Goal: Task Accomplishment & Management: Use online tool/utility

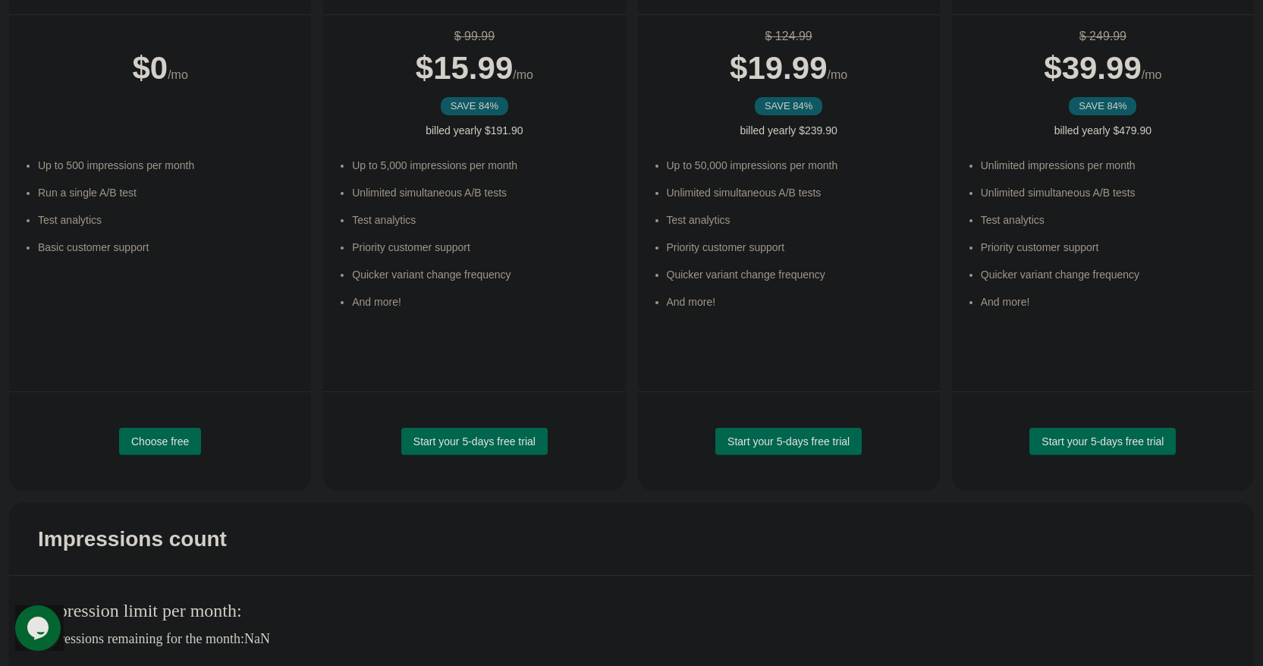
scroll to position [209, 0]
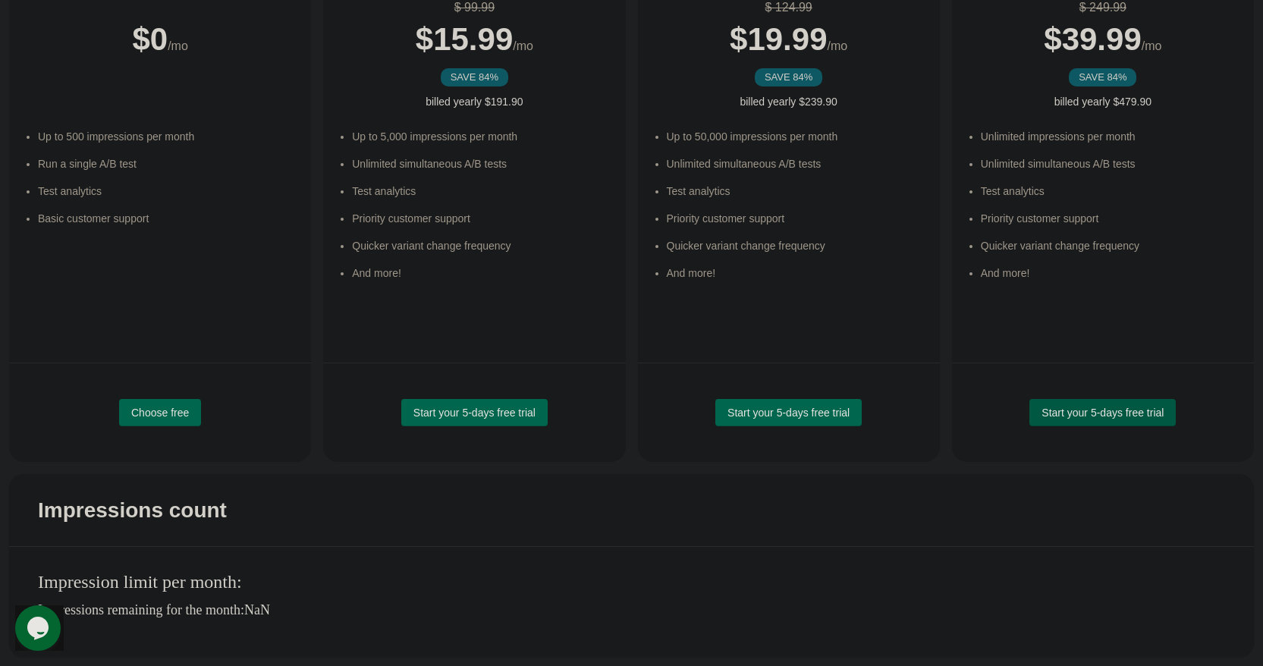
click at [1083, 417] on span "Start your 5-days free trial" at bounding box center [1103, 413] width 122 height 12
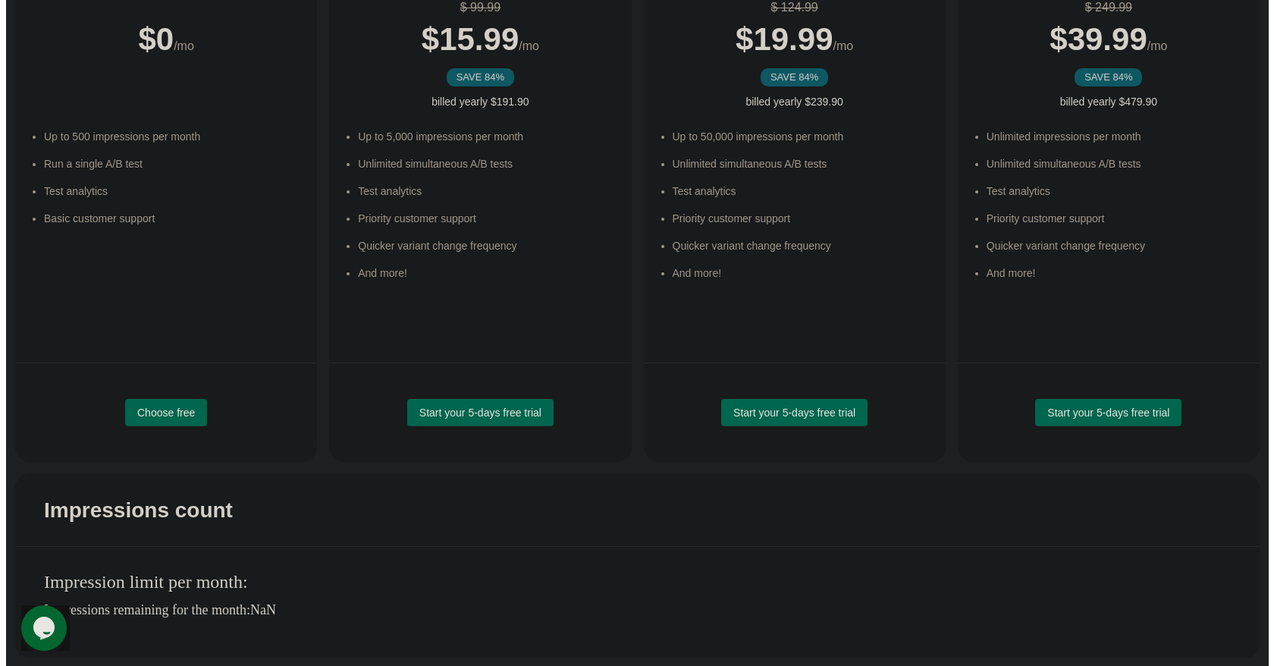
scroll to position [0, 0]
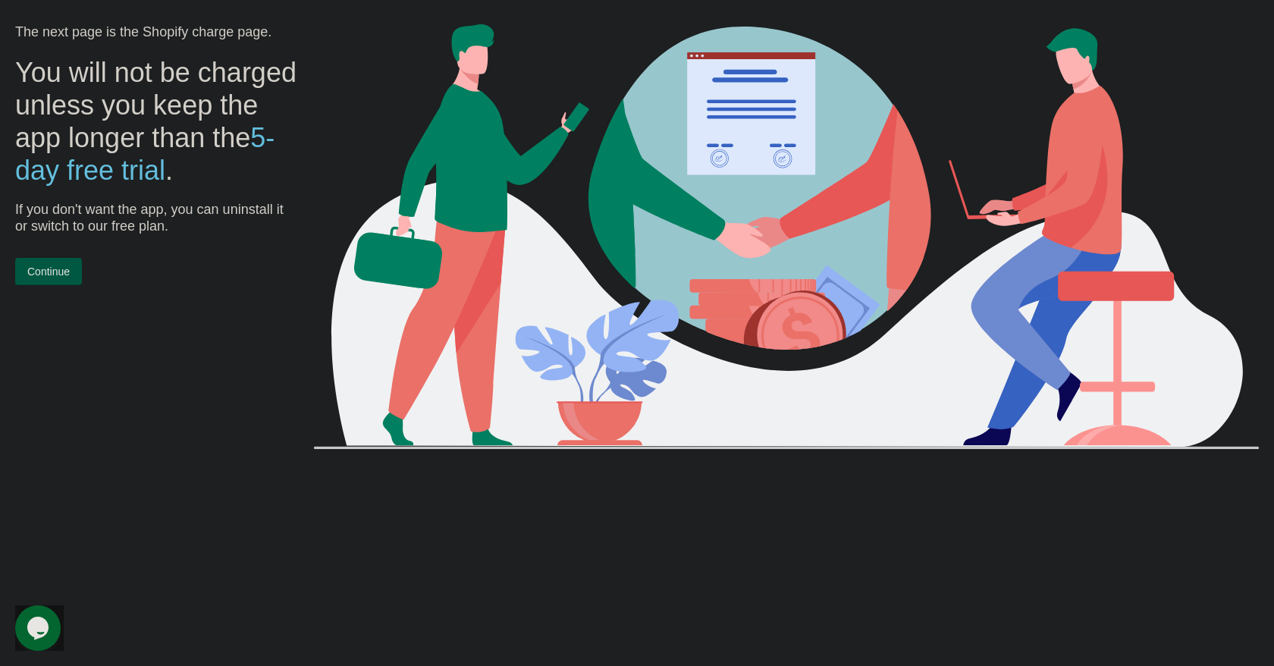
click at [63, 278] on span "Continue" at bounding box center [48, 272] width 42 height 12
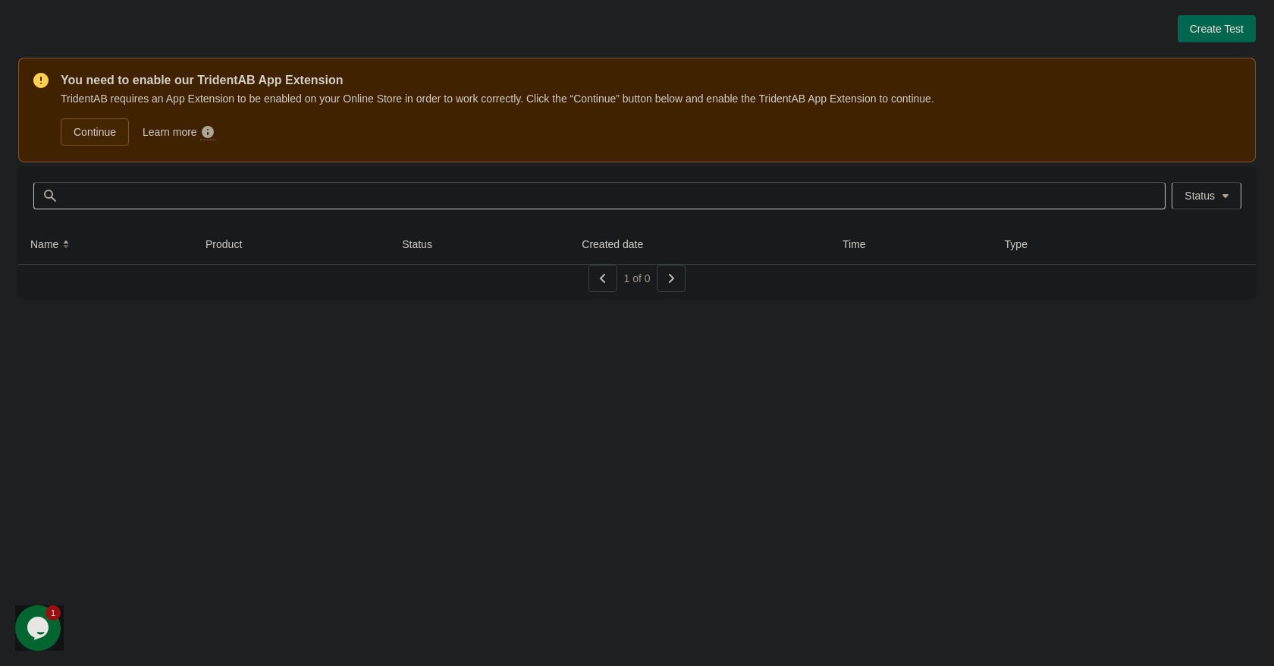
click at [103, 129] on link "Continue" at bounding box center [95, 131] width 68 height 27
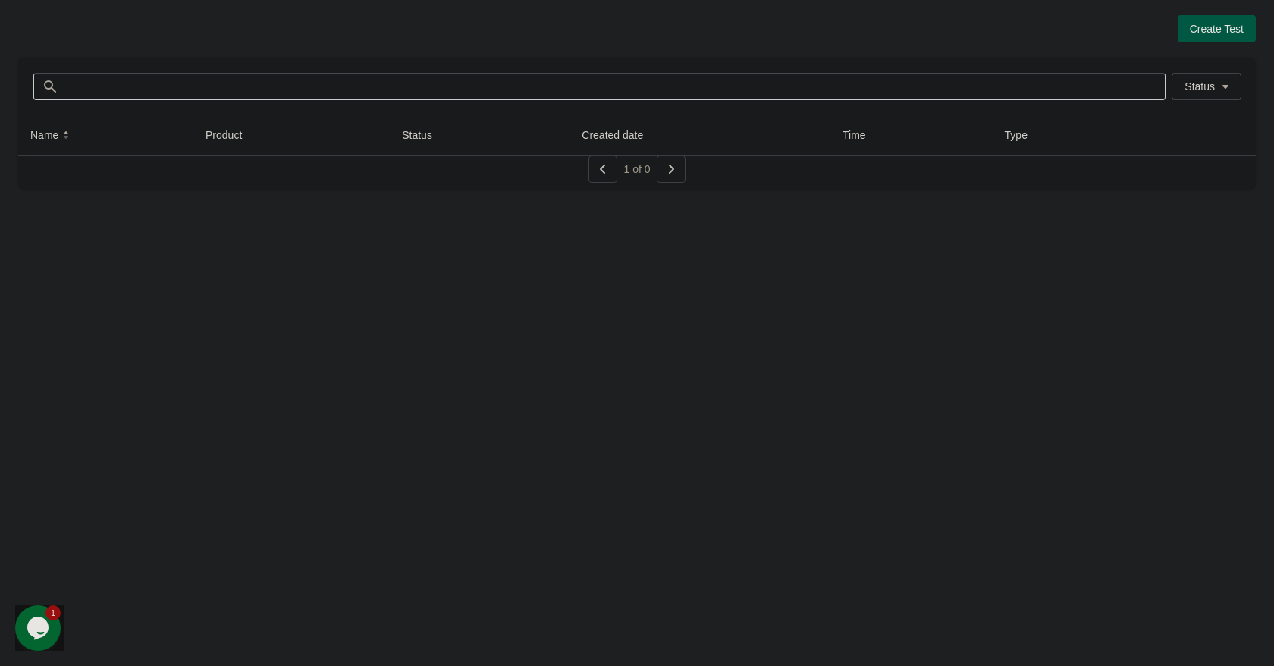
click at [1206, 33] on span "Create Test" at bounding box center [1217, 29] width 54 height 12
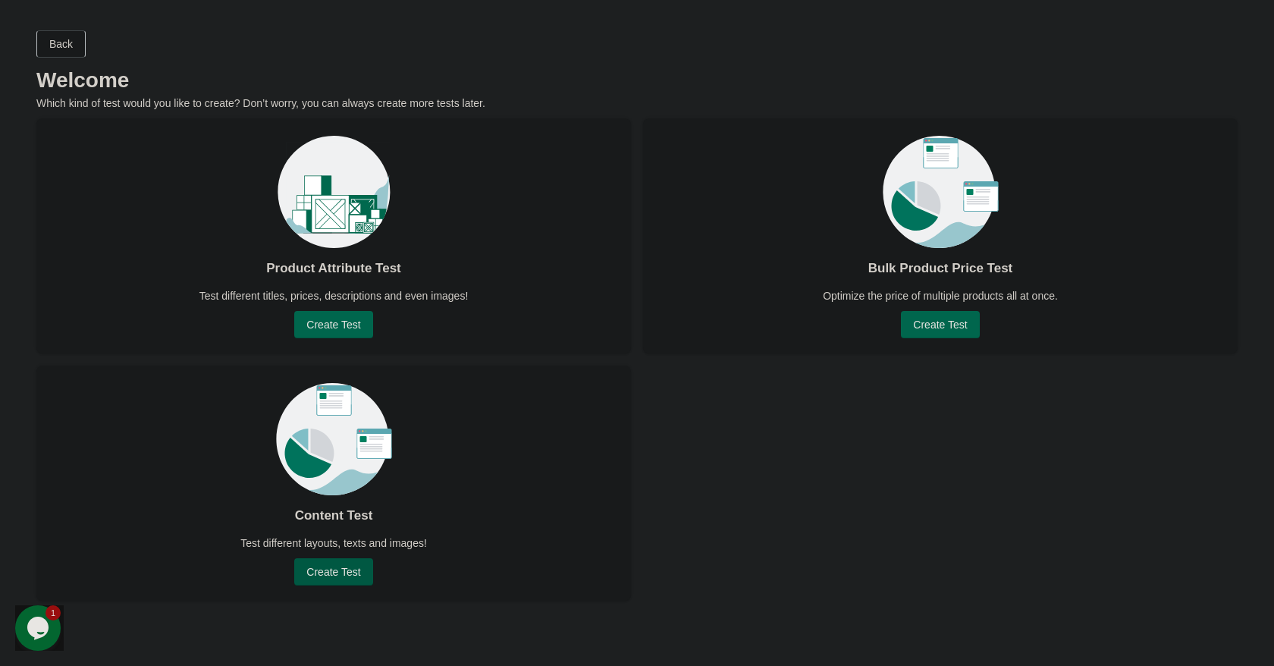
click at [341, 572] on span "Create Test" at bounding box center [333, 572] width 54 height 12
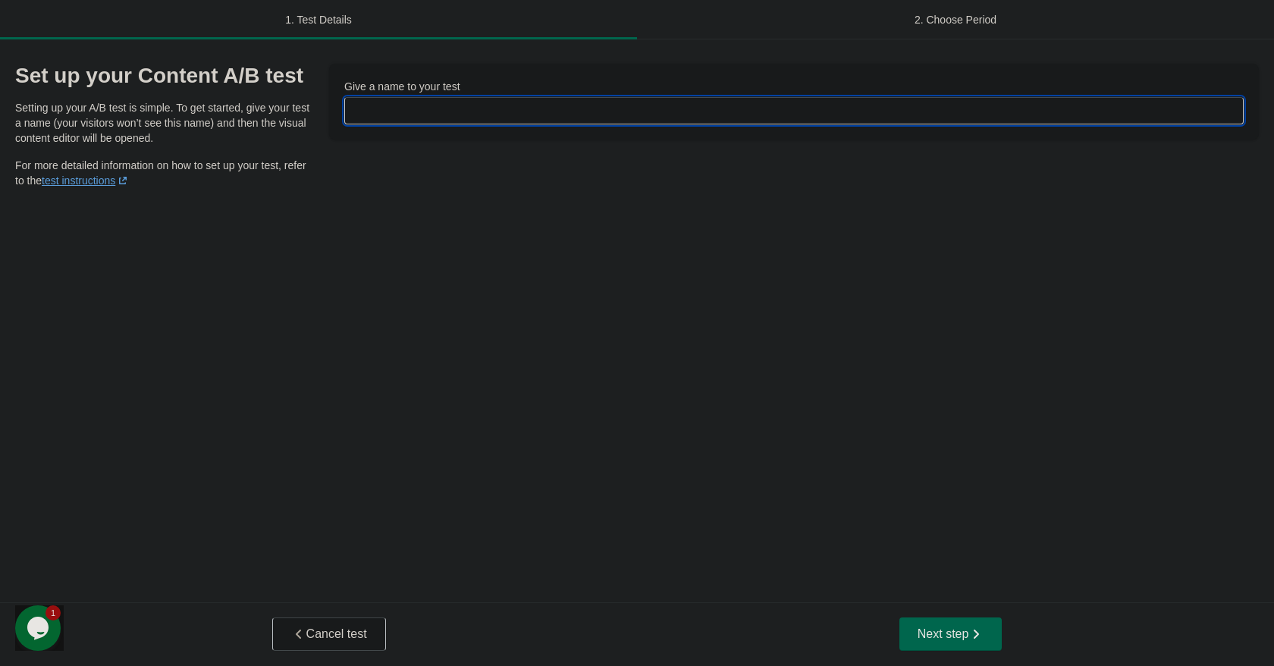
click at [448, 108] on input "Give a name to your test" at bounding box center [794, 110] width 900 height 27
type input "**********"
click at [948, 627] on span "Next step" at bounding box center [951, 634] width 67 height 15
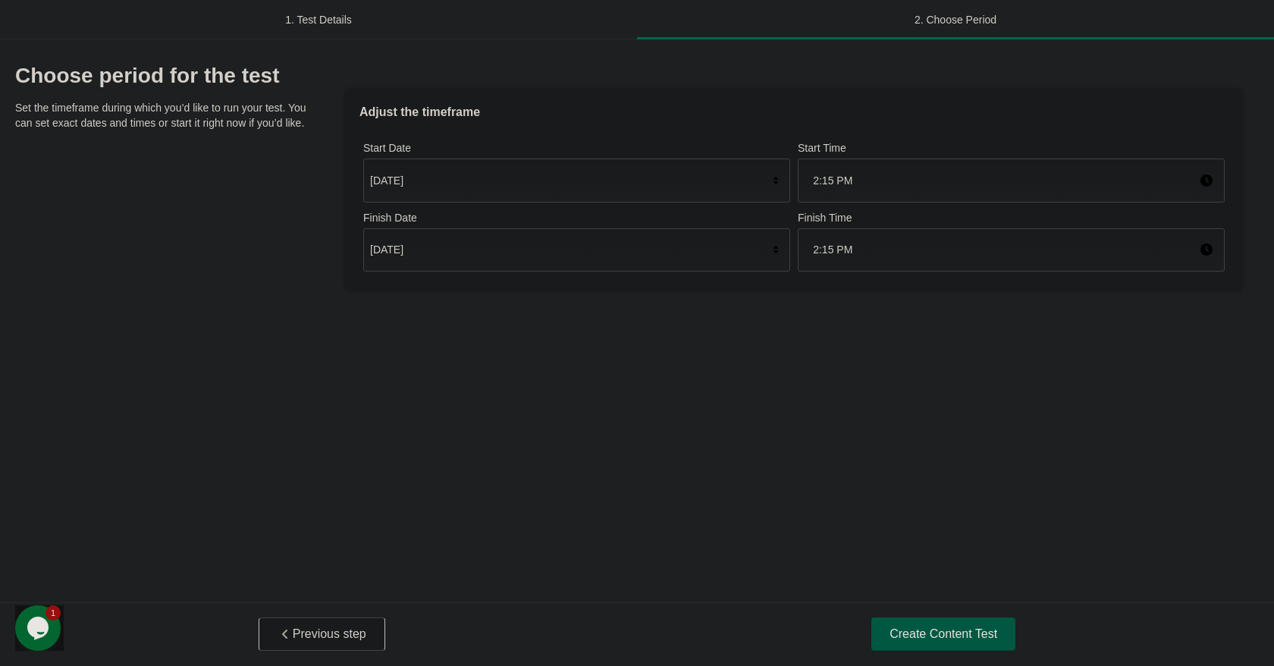
click at [914, 636] on span "Create Content Test" at bounding box center [944, 634] width 108 height 15
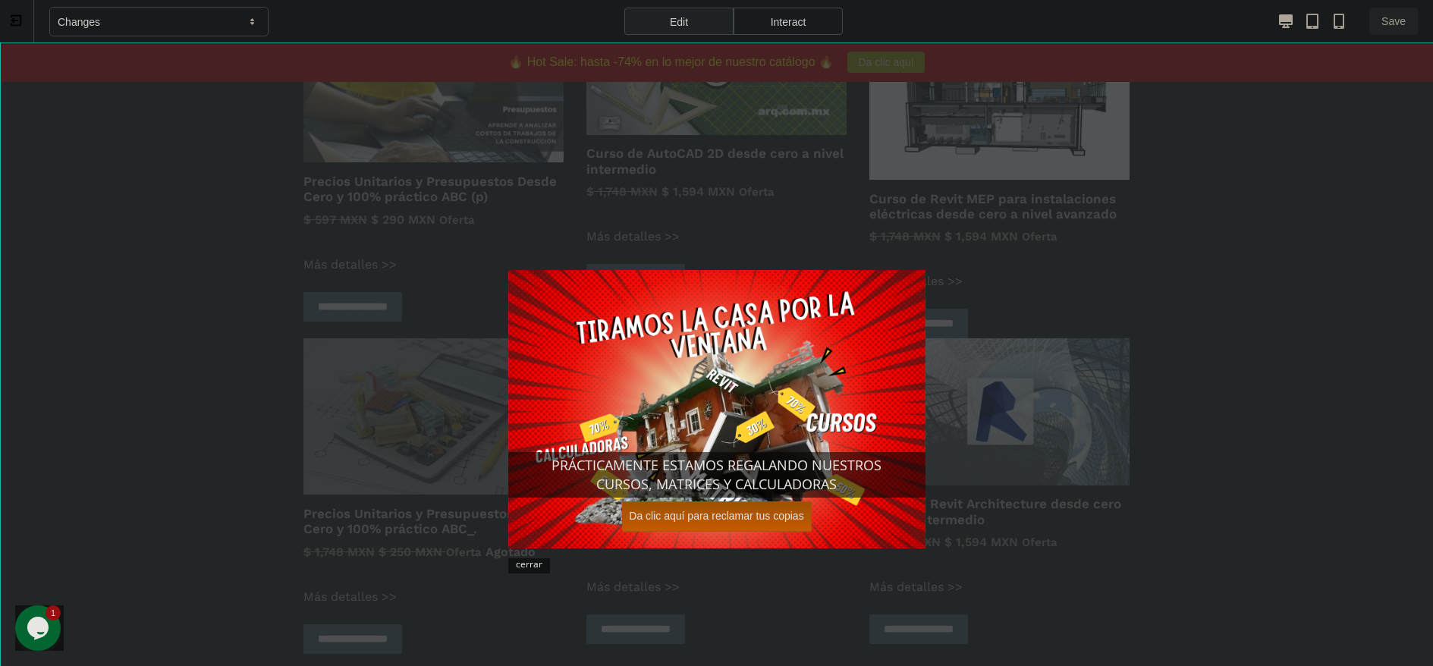
scroll to position [303, 0]
click at [534, 566] on link "cerrar" at bounding box center [530, 564] width 28 height 14
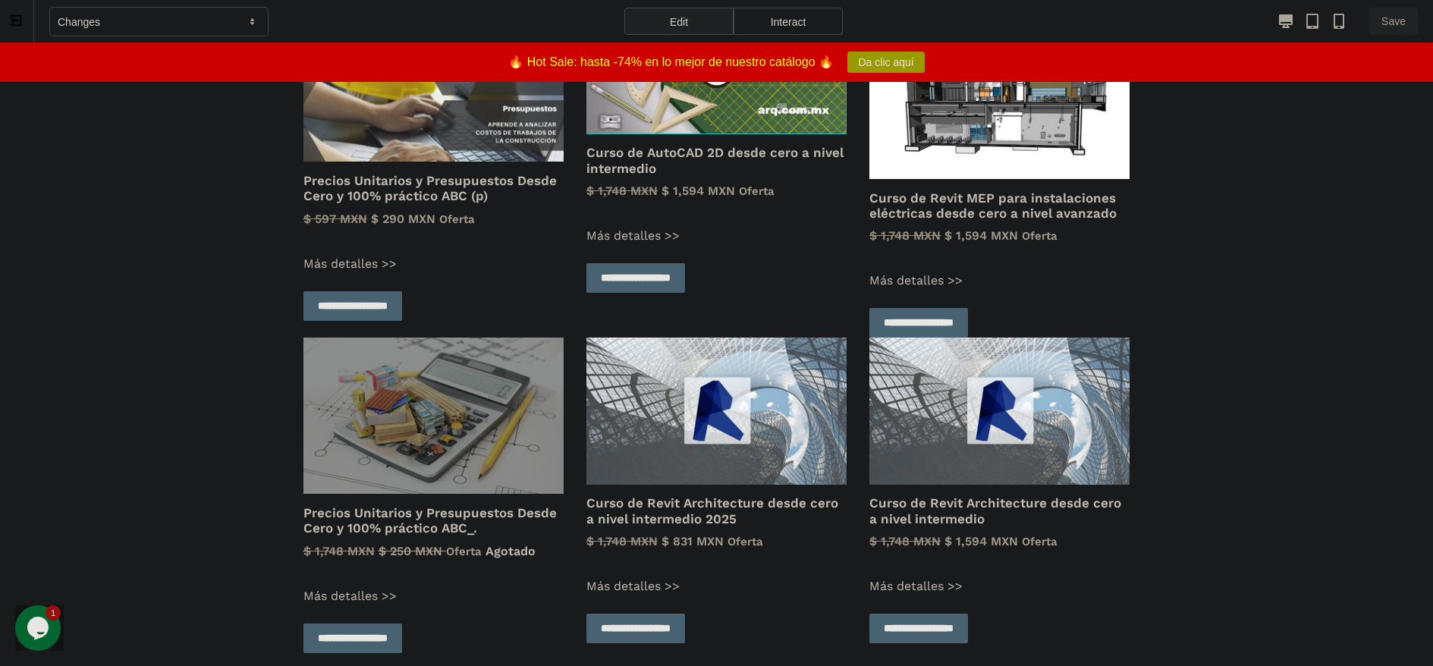
scroll to position [0, 0]
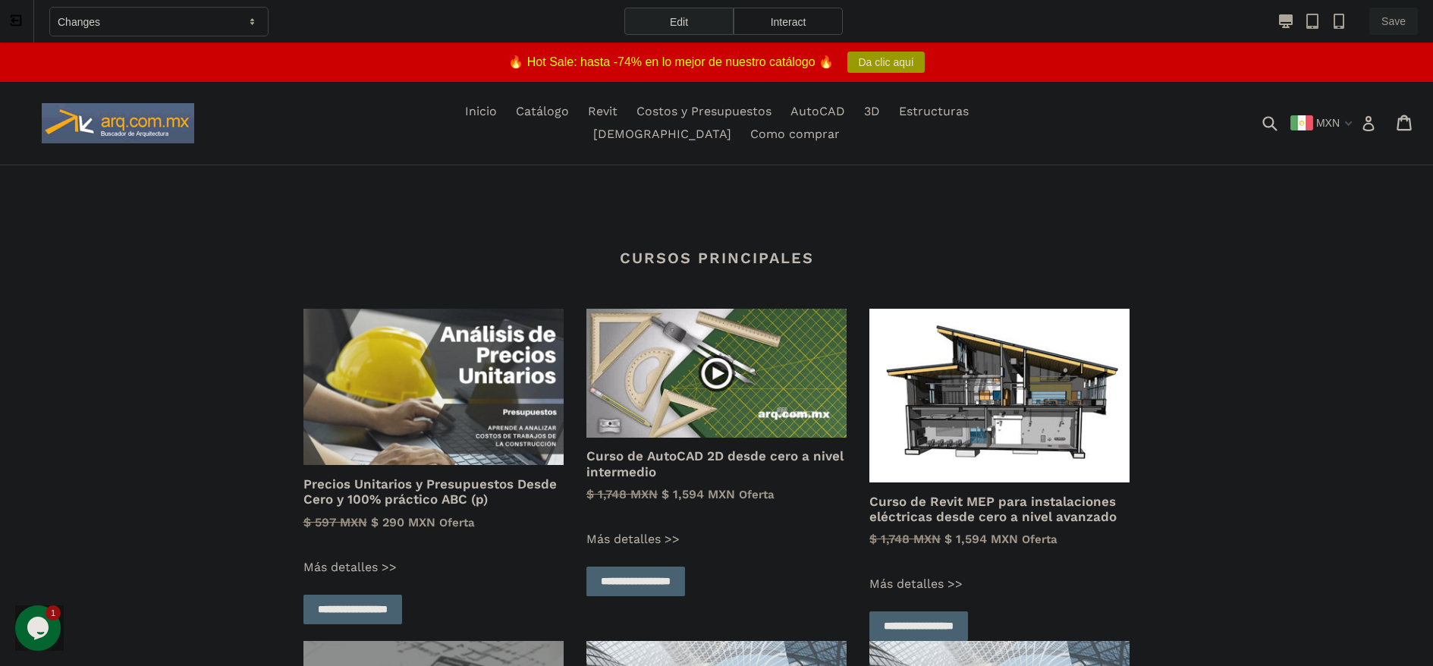
click at [218, 17] on div "Changes" at bounding box center [158, 22] width 219 height 30
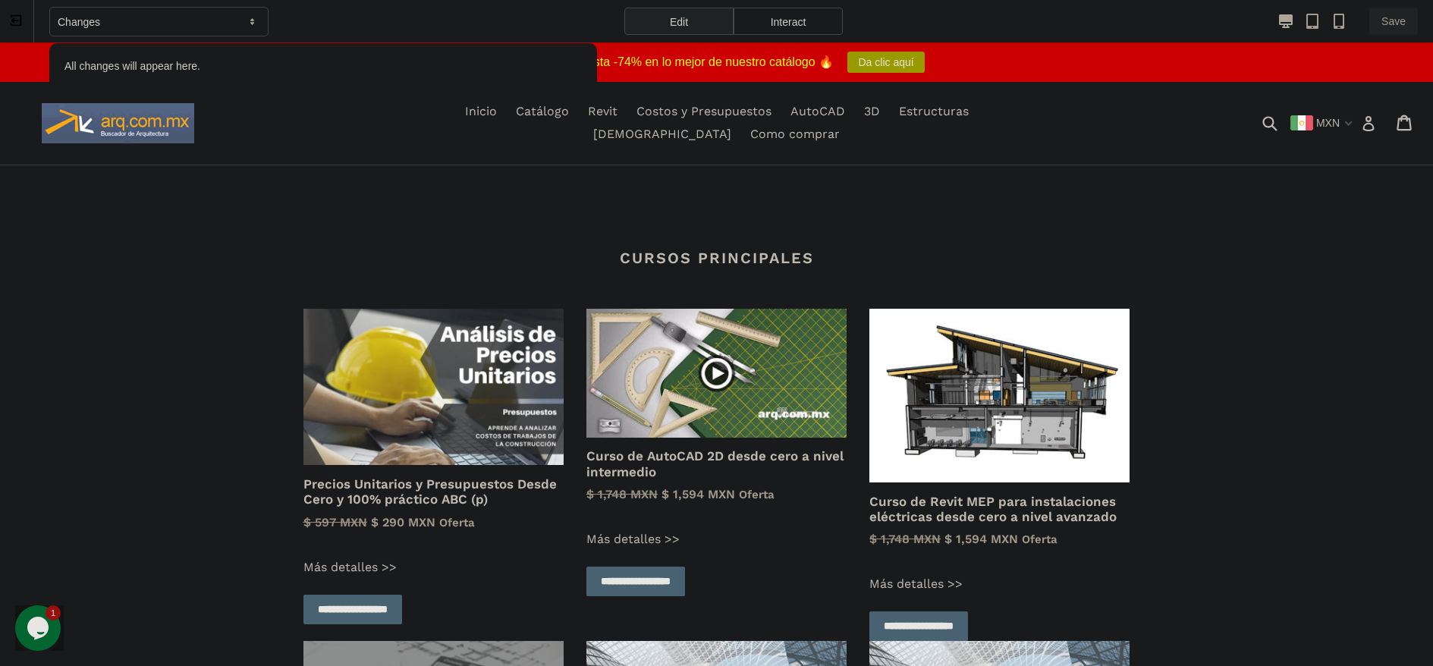
click at [218, 17] on div "Changes" at bounding box center [158, 22] width 219 height 30
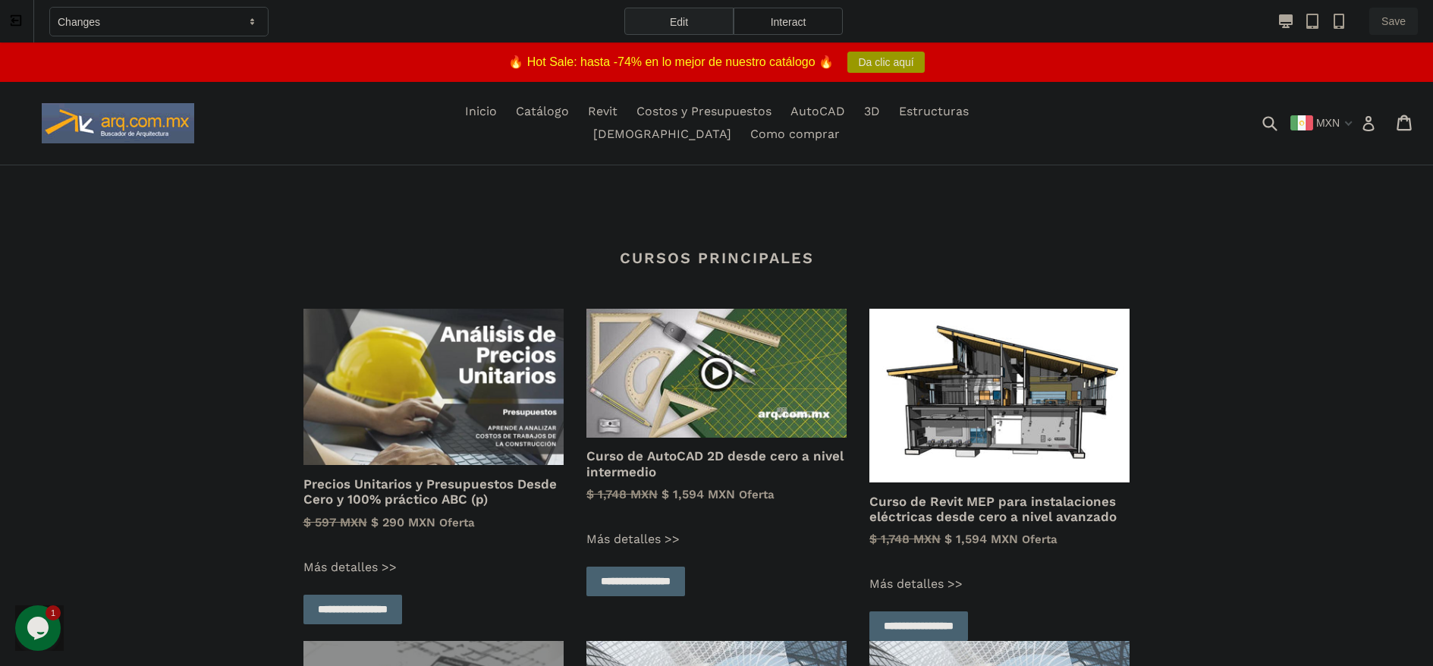
click at [17, 20] on icon at bounding box center [16, 21] width 14 height 14
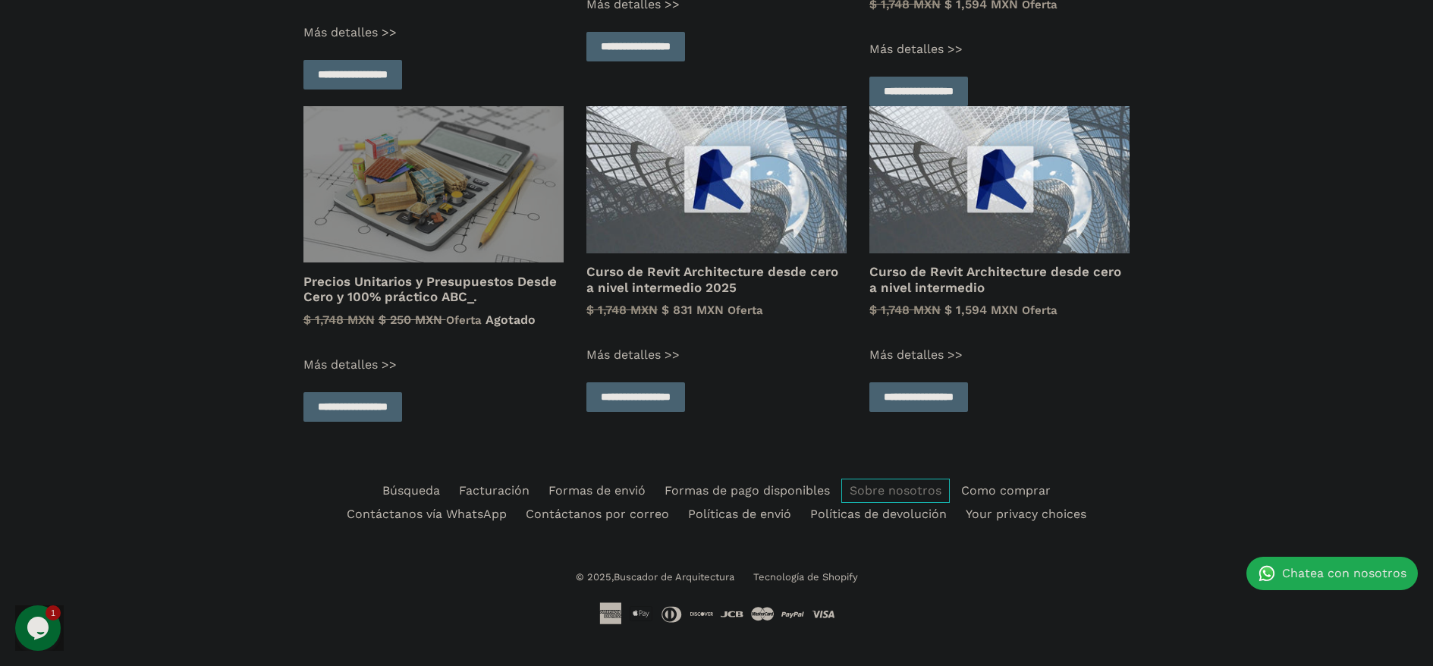
scroll to position [399, 0]
click at [1026, 490] on link "Como comprar" at bounding box center [1005, 490] width 91 height 16
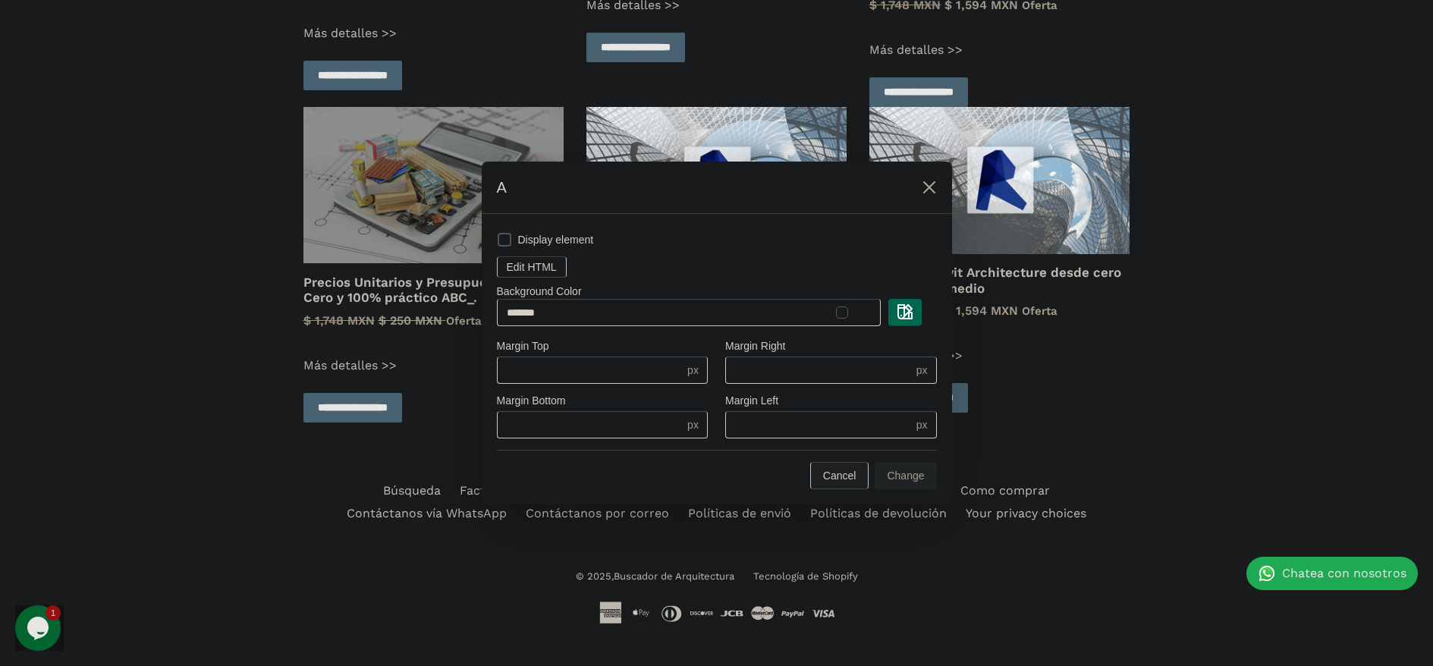
click at [843, 477] on span "Cancel" at bounding box center [839, 476] width 33 height 12
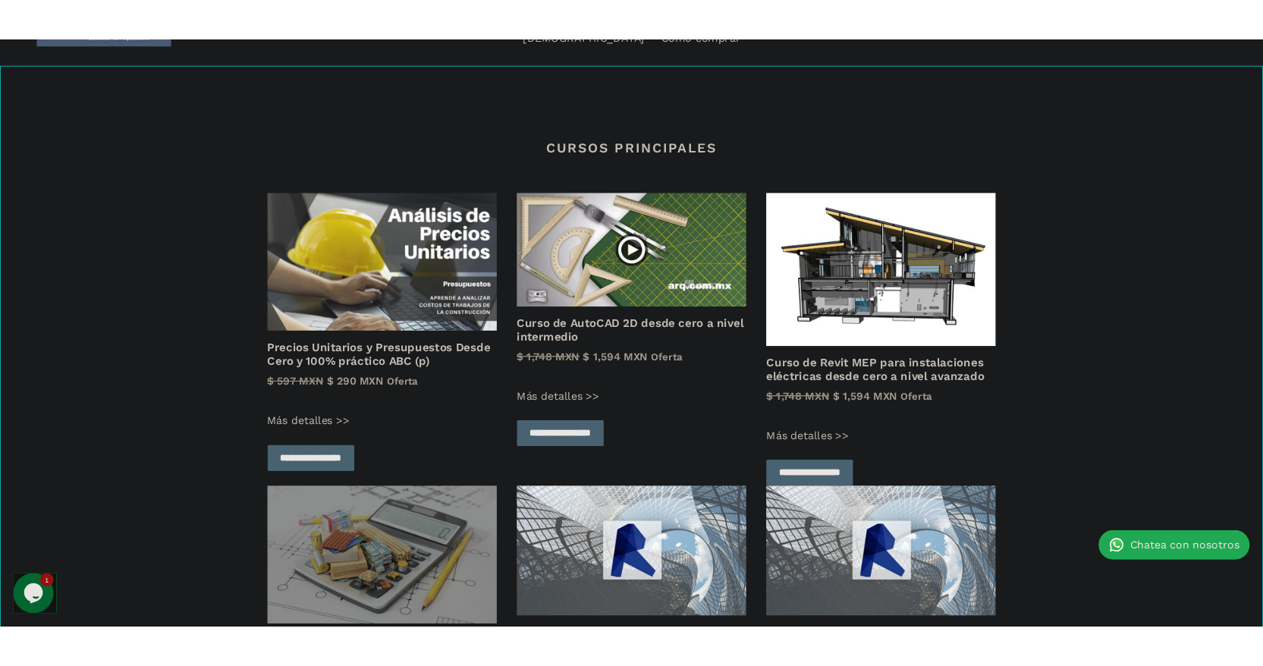
scroll to position [0, 0]
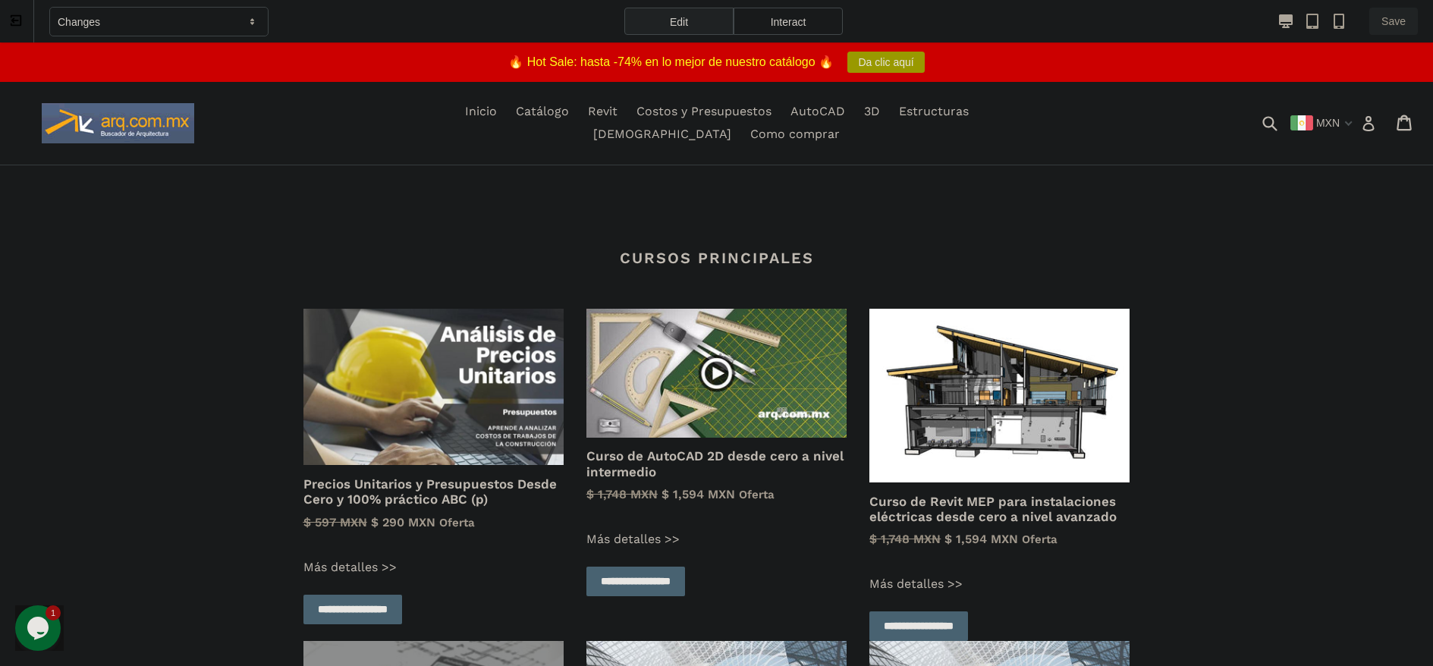
click at [19, 27] on icon at bounding box center [16, 21] width 14 height 14
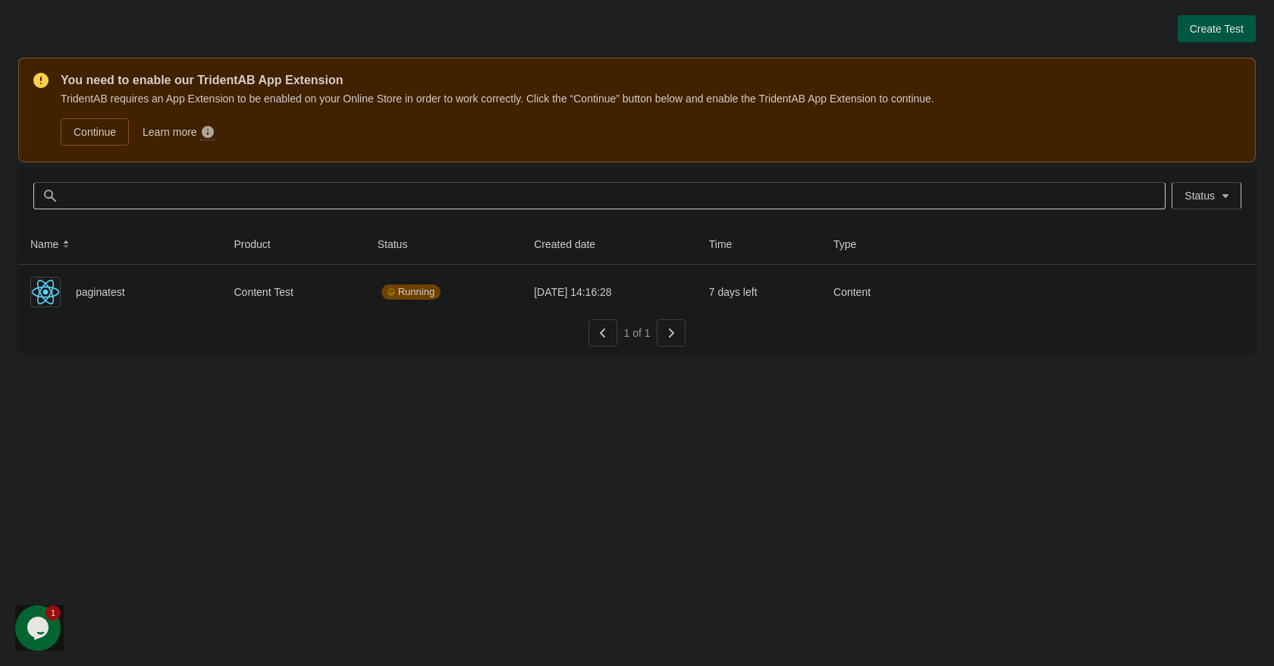
click at [1219, 33] on span "Create Test" at bounding box center [1217, 29] width 54 height 12
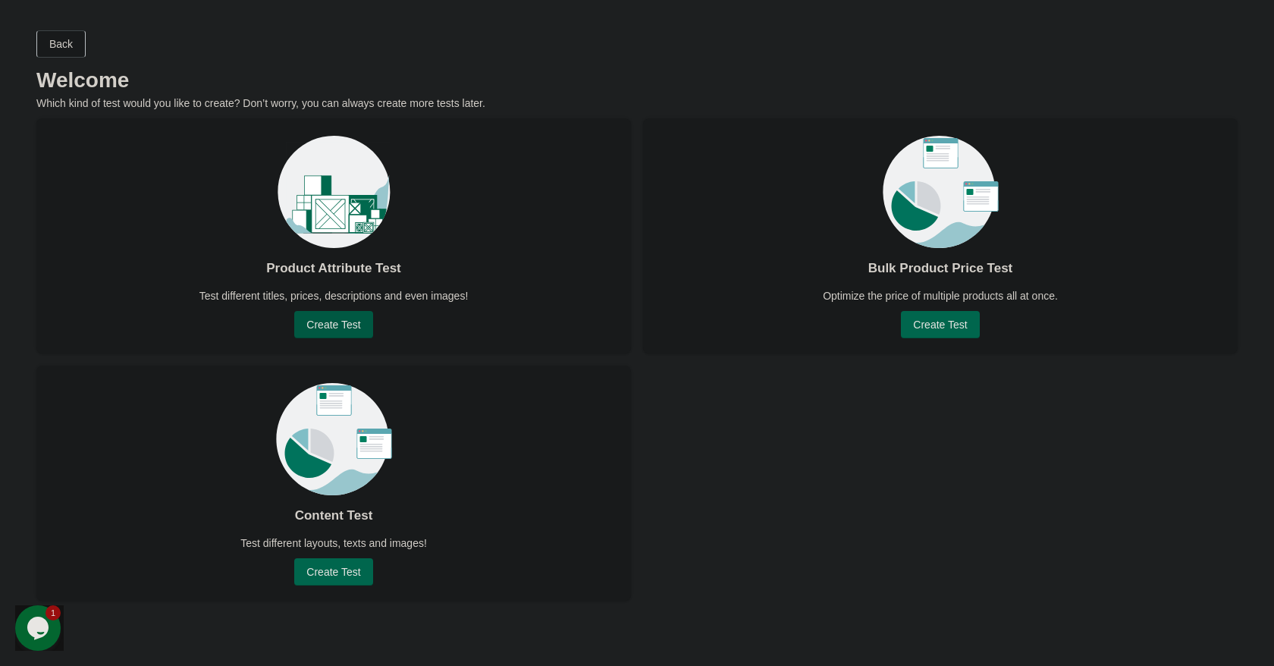
click at [363, 328] on button "Create Test" at bounding box center [333, 324] width 78 height 27
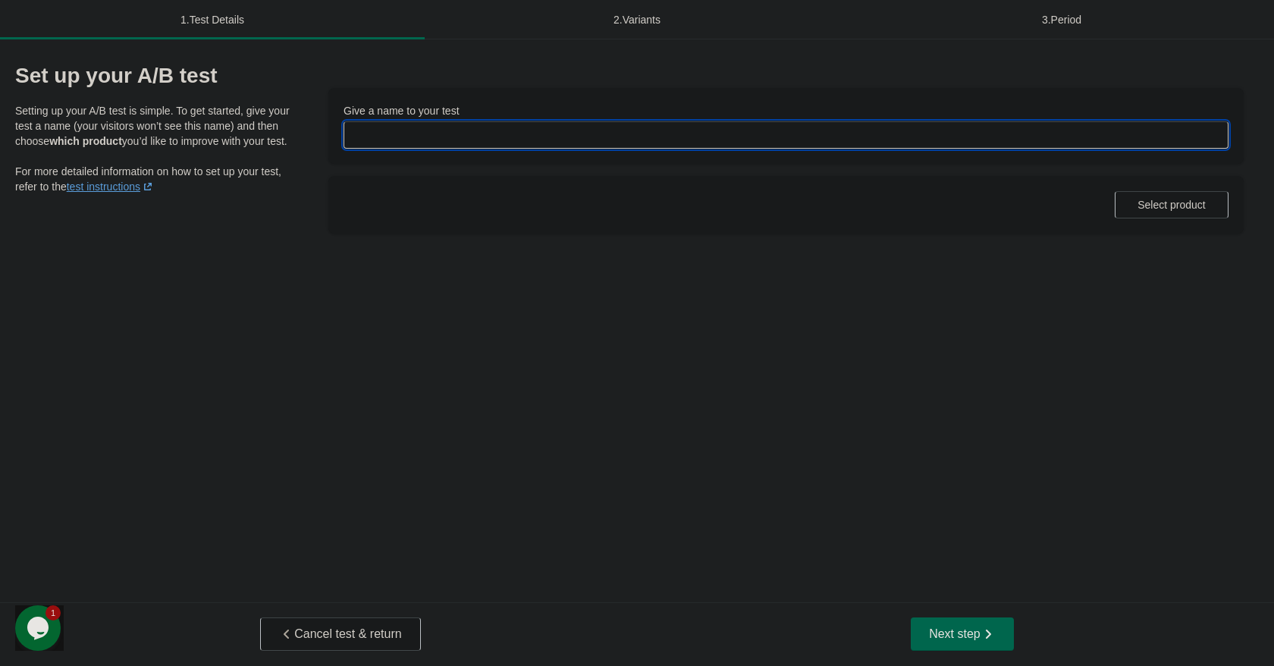
click at [419, 137] on input "Give a name to your test" at bounding box center [786, 134] width 885 height 27
click at [481, 131] on input "**********" at bounding box center [786, 134] width 885 height 27
type input "**********"
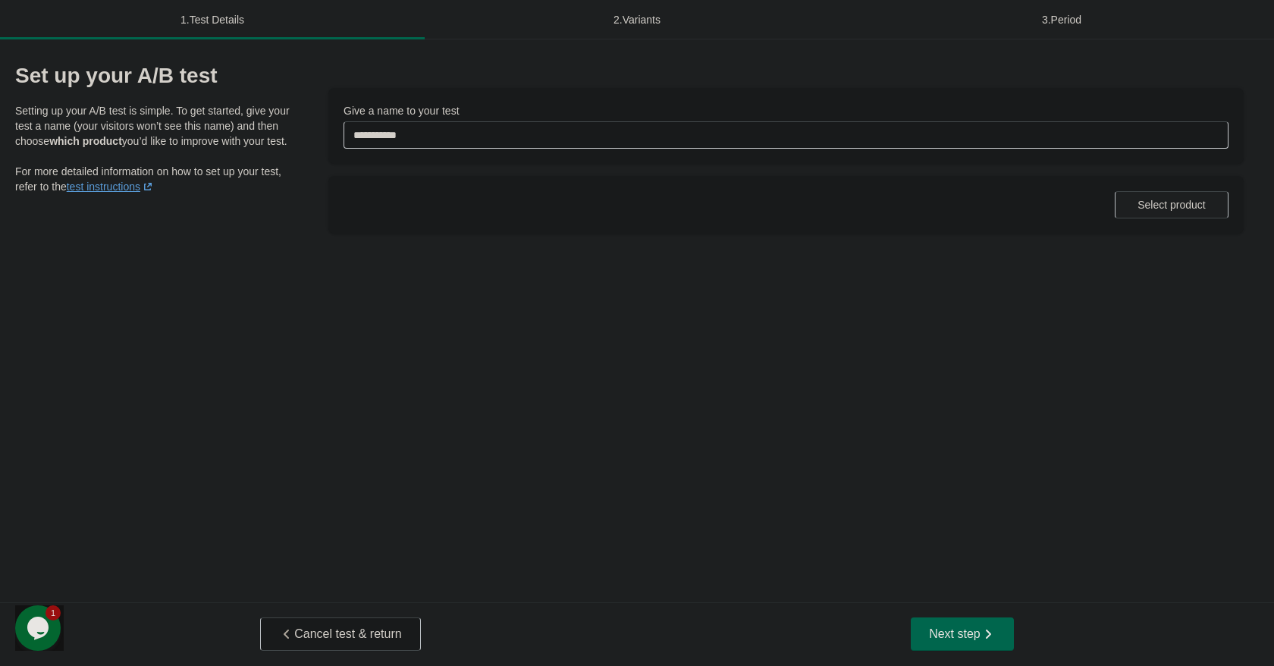
click at [1163, 204] on span "Select product" at bounding box center [1172, 205] width 68 height 12
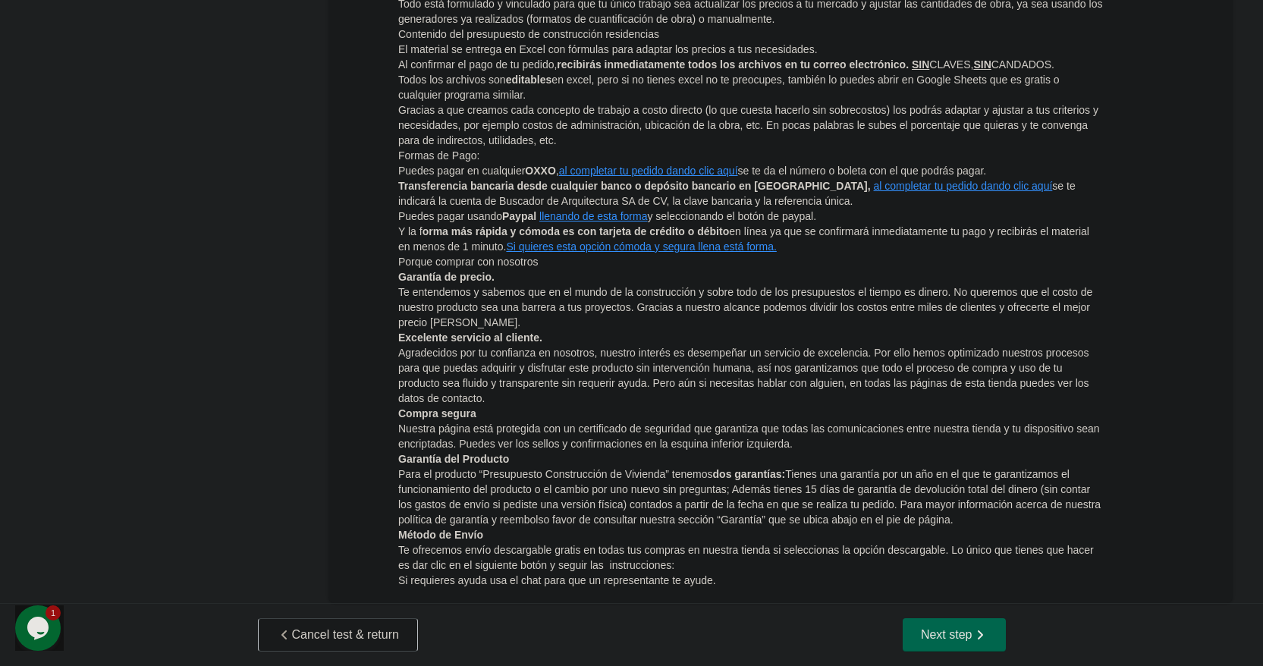
scroll to position [482, 0]
click at [985, 643] on button "Next step" at bounding box center [954, 633] width 103 height 33
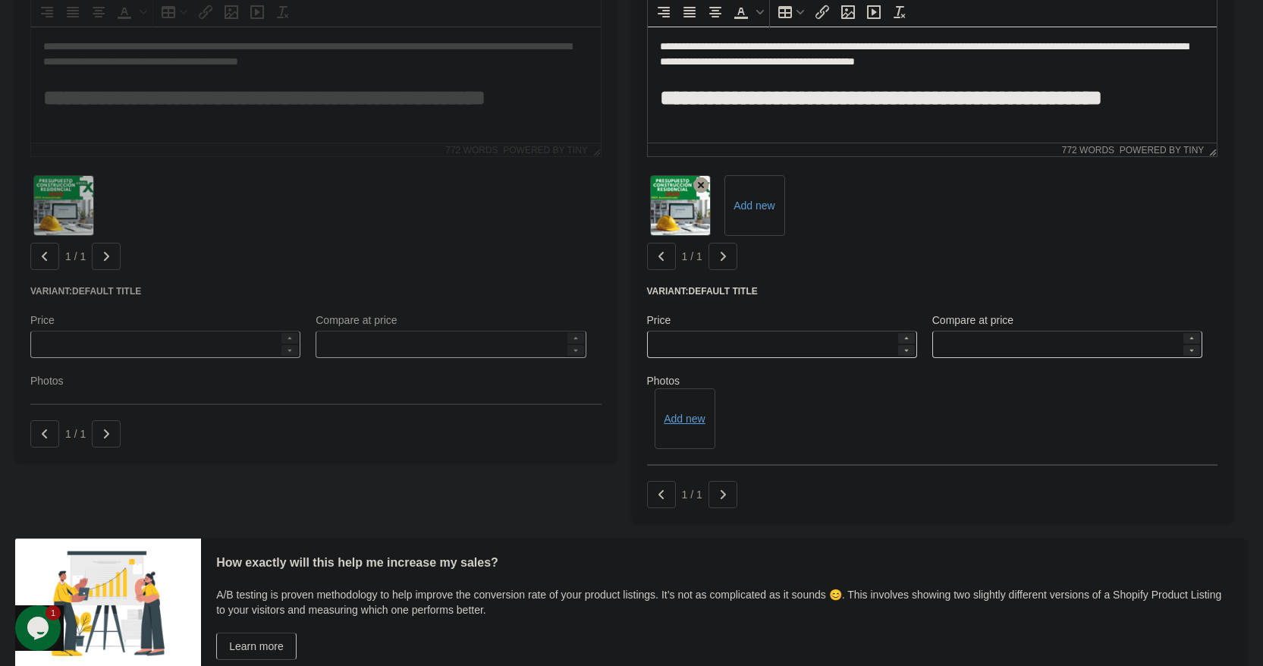
scroll to position [1062, 0]
click at [952, 222] on div "Add new" at bounding box center [932, 204] width 571 height 67
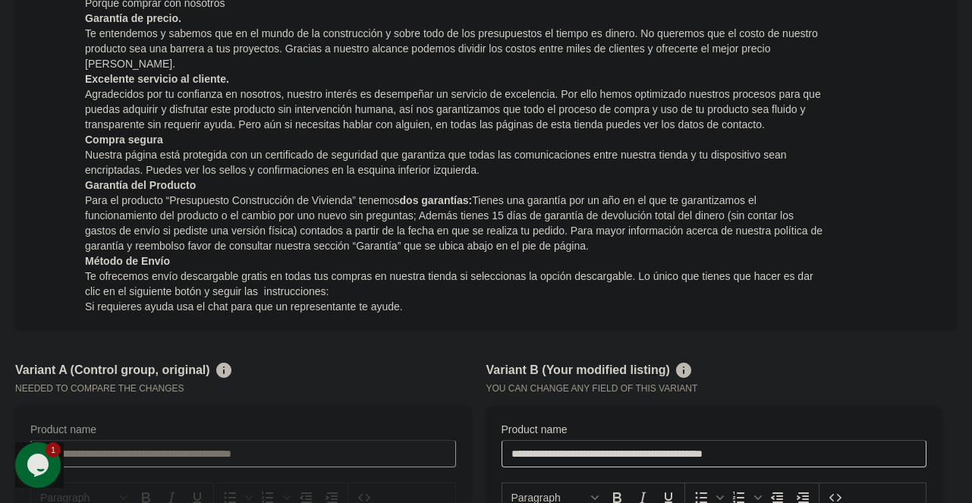
scroll to position [834, 0]
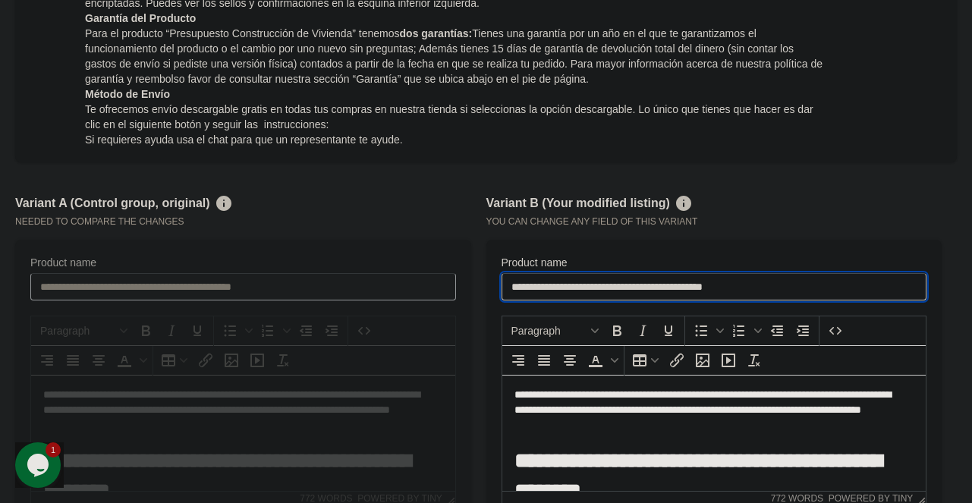
click at [583, 273] on input "**********" at bounding box center [714, 286] width 426 height 27
click at [582, 273] on input "**********" at bounding box center [714, 286] width 426 height 27
click at [661, 273] on input "**********" at bounding box center [714, 286] width 426 height 27
click at [657, 275] on input "**********" at bounding box center [714, 286] width 426 height 27
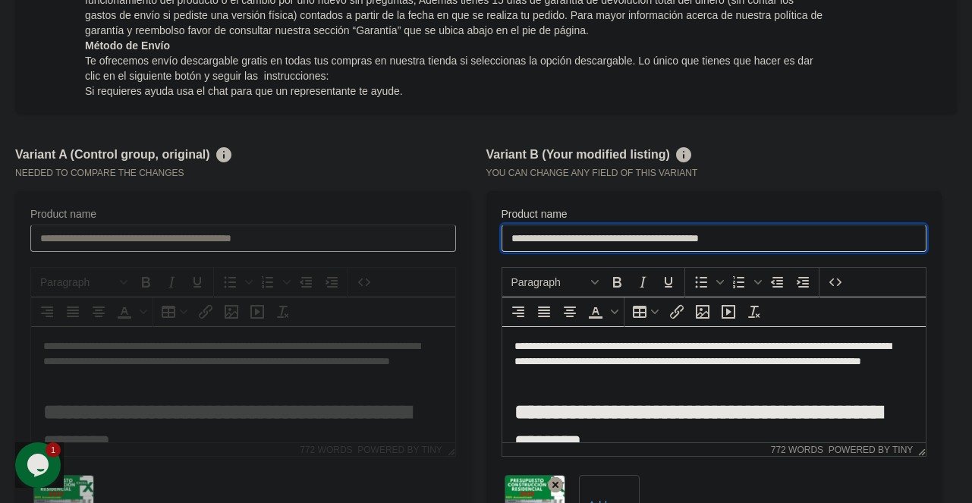
scroll to position [963, 0]
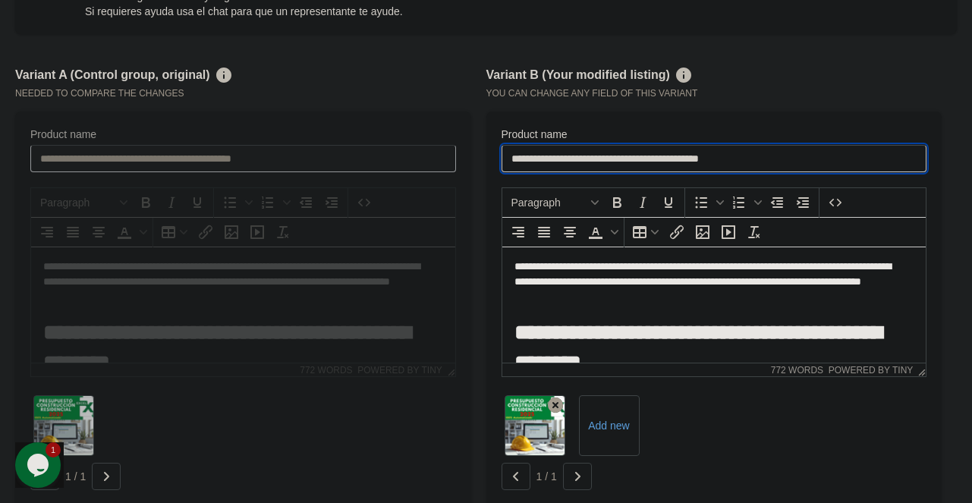
type input "**********"
click at [586, 281] on p "**********" at bounding box center [708, 281] width 388 height 45
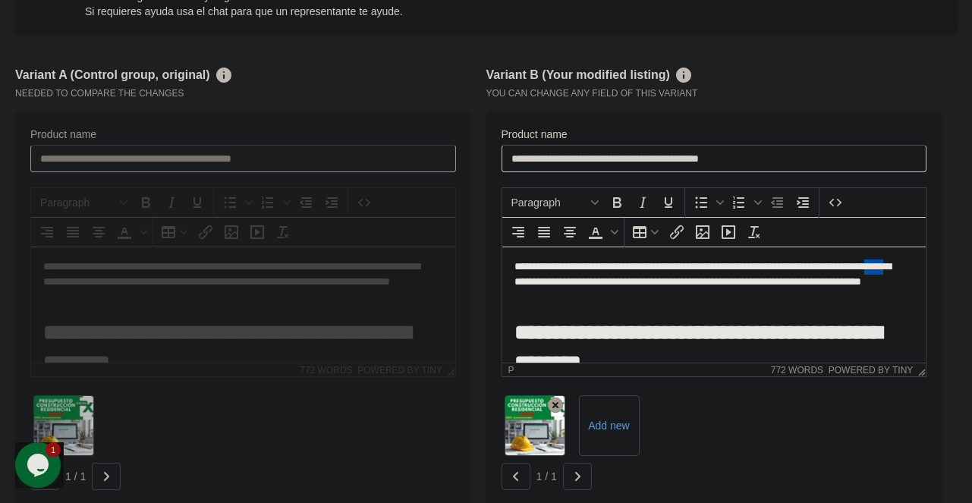
click at [586, 281] on p "**********" at bounding box center [708, 281] width 388 height 45
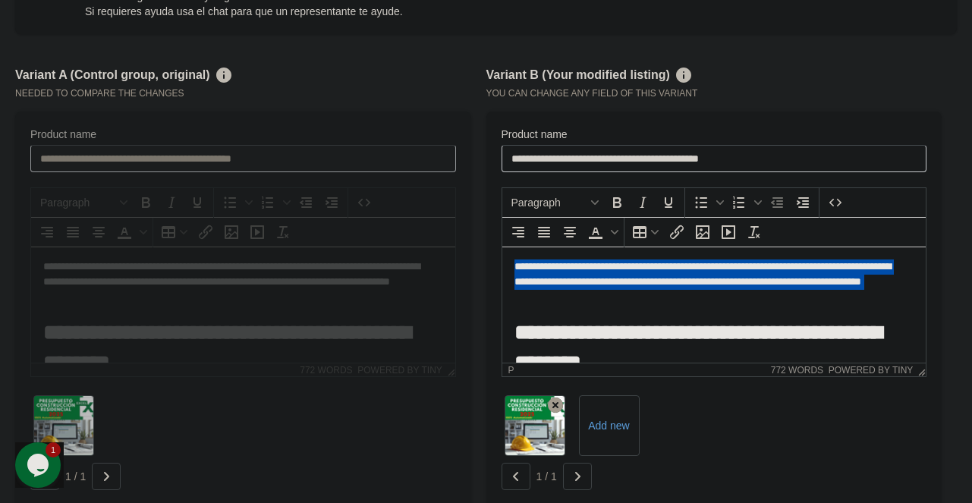
click at [586, 281] on p "**********" at bounding box center [708, 281] width 388 height 45
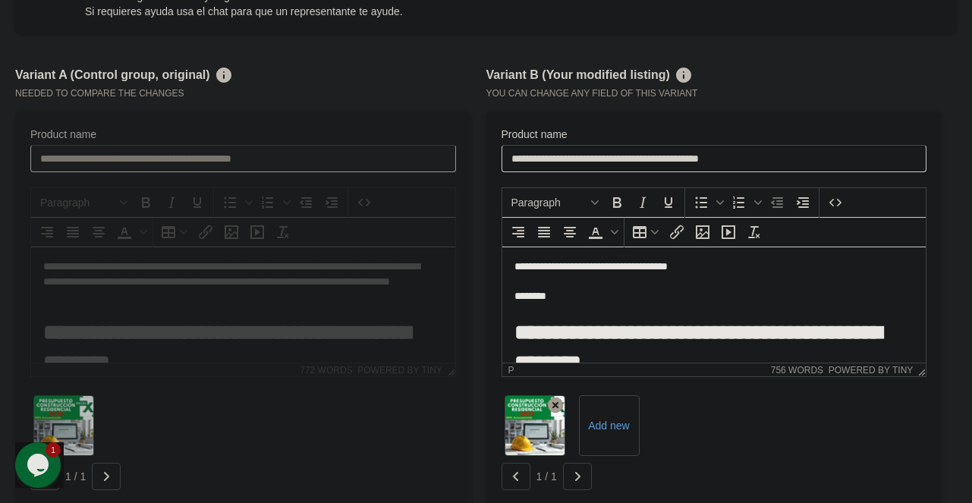
click at [516, 263] on p "**********" at bounding box center [708, 281] width 388 height 45
click at [658, 263] on p "**********" at bounding box center [708, 281] width 388 height 45
click at [558, 267] on p "**********" at bounding box center [708, 281] width 388 height 45
click at [577, 299] on p "**********" at bounding box center [708, 281] width 388 height 45
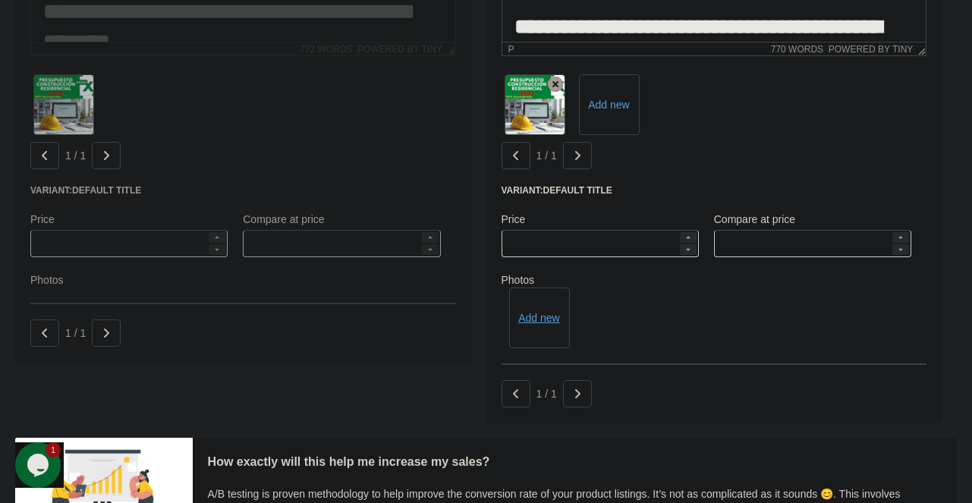
scroll to position [1418, 0]
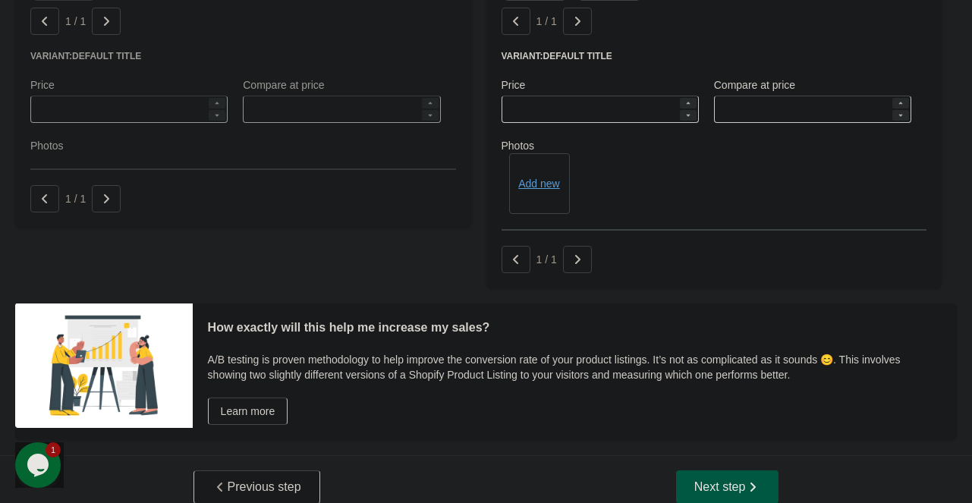
click at [744, 479] on span "Next step" at bounding box center [727, 486] width 67 height 15
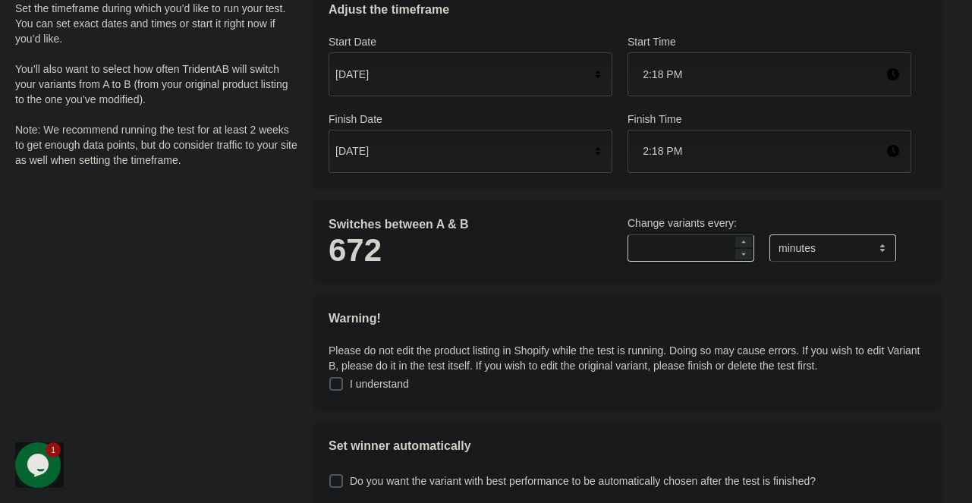
scroll to position [76, 0]
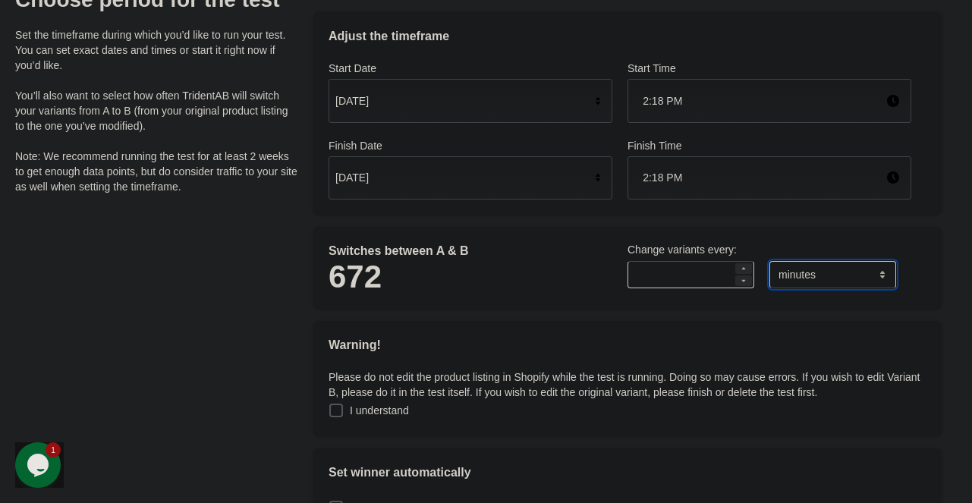
click at [802, 278] on select "******* ***** ****" at bounding box center [832, 274] width 127 height 27
click at [503, 260] on div "672" at bounding box center [470, 276] width 284 height 33
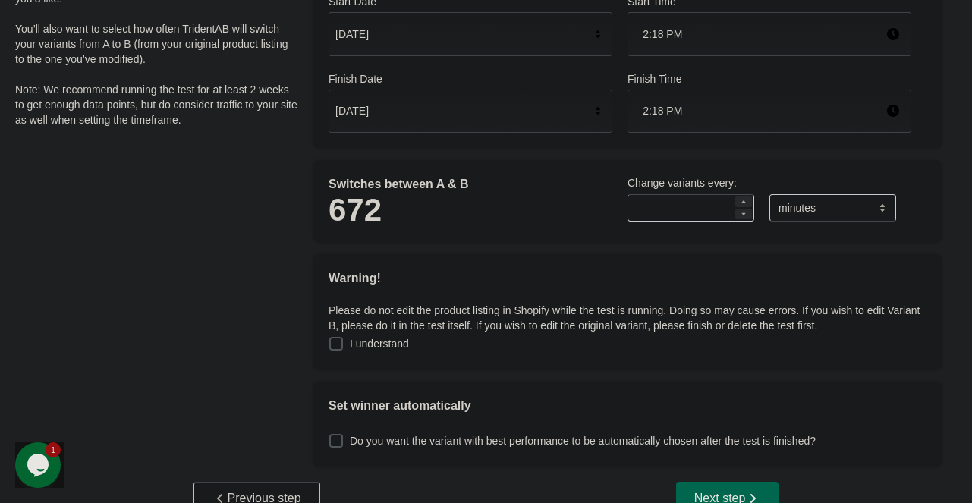
scroll to position [170, 0]
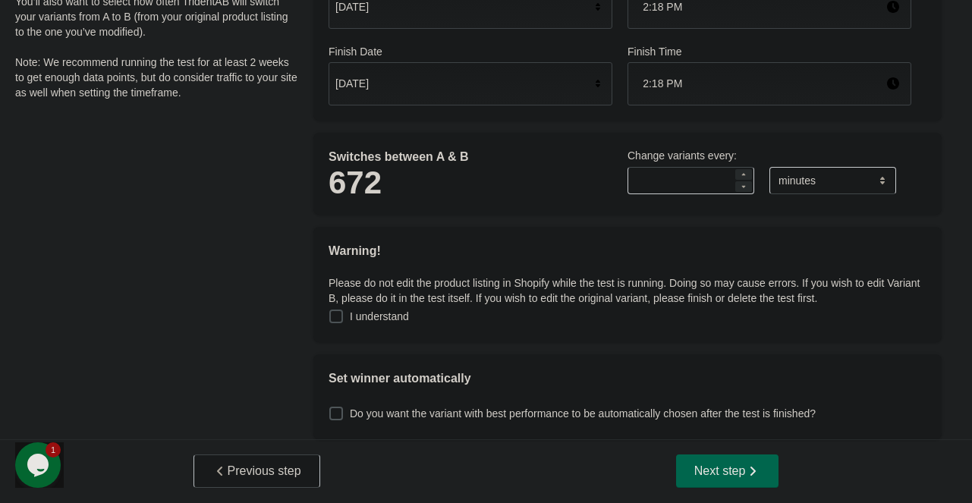
click at [337, 315] on span at bounding box center [336, 317] width 14 height 14
click at [337, 413] on span at bounding box center [336, 414] width 14 height 14
click at [728, 471] on span "Next step" at bounding box center [727, 470] width 67 height 15
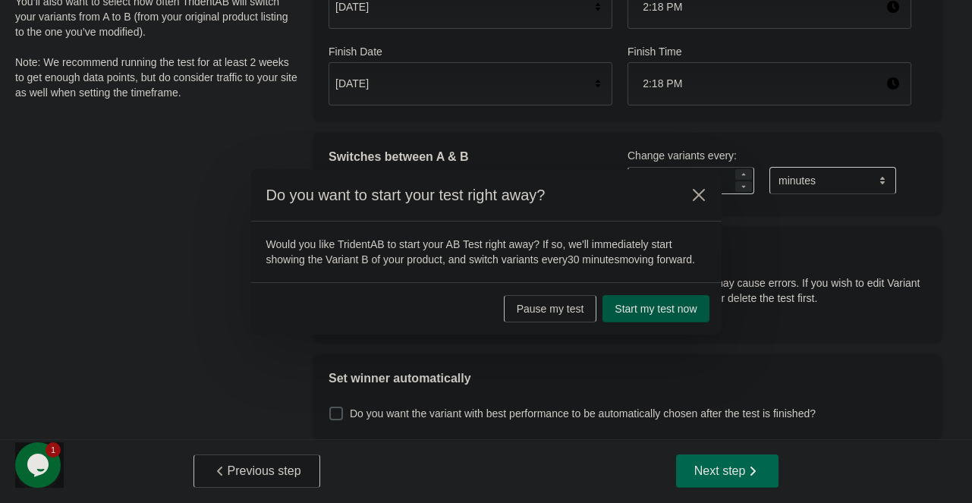
click at [674, 312] on span "Start my test now" at bounding box center [655, 309] width 82 height 12
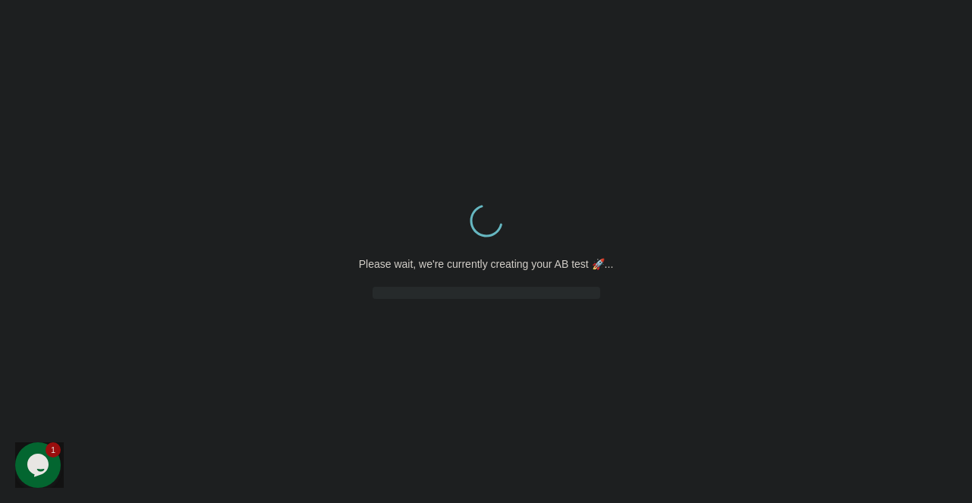
scroll to position [0, 0]
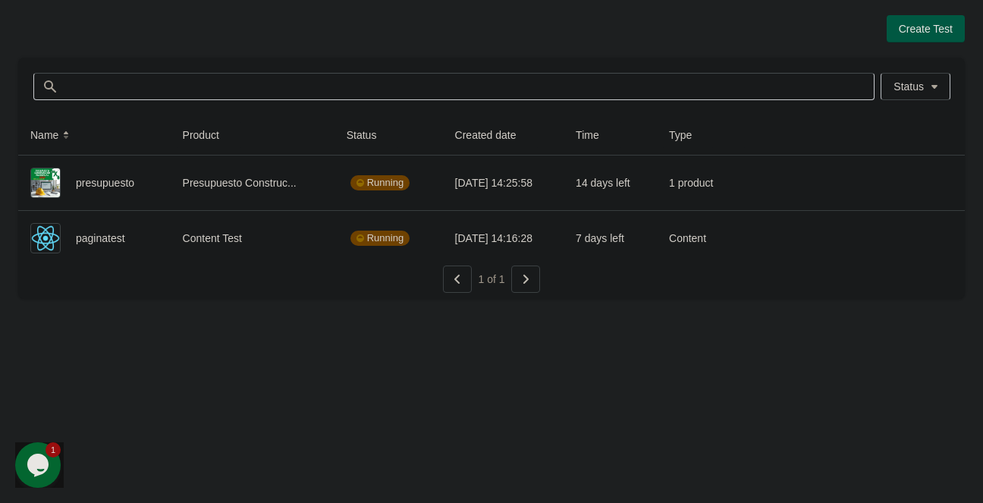
click at [937, 32] on span "Create Test" at bounding box center [926, 29] width 54 height 12
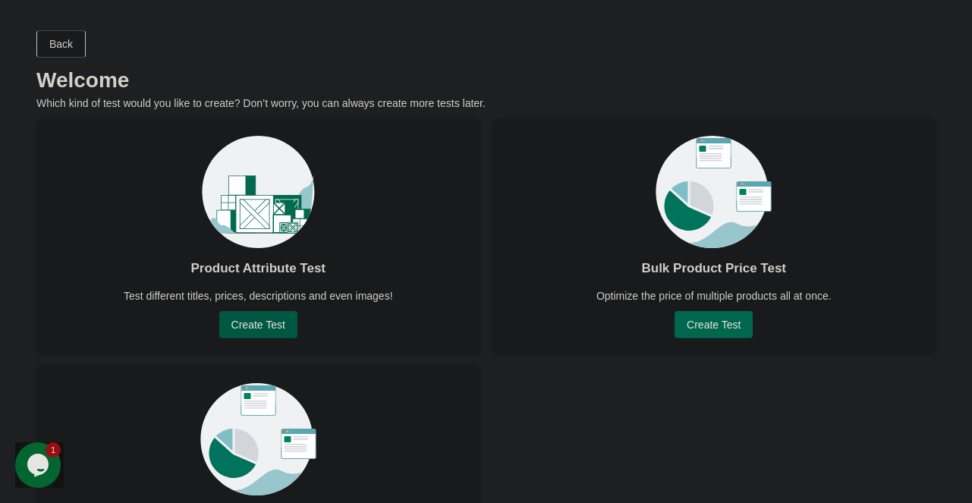
click at [272, 322] on span "Create Test" at bounding box center [258, 325] width 54 height 12
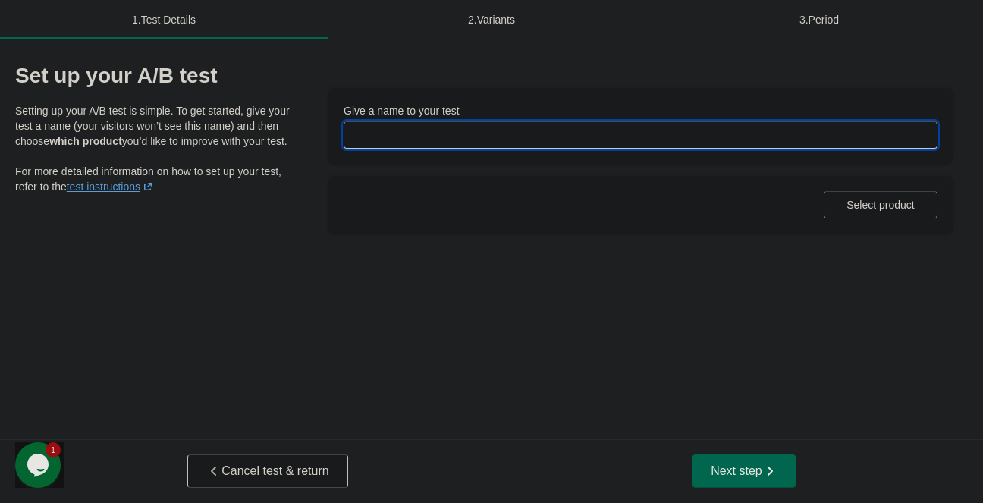
click at [370, 131] on input "Give a name to your test" at bounding box center [641, 134] width 594 height 27
type input "*"
type input "**********"
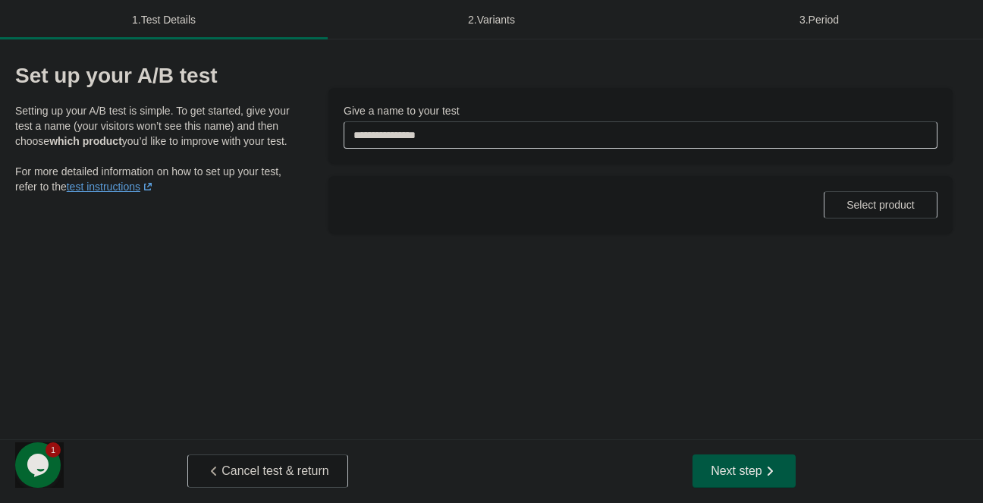
click at [763, 474] on icon "button" at bounding box center [769, 470] width 15 height 15
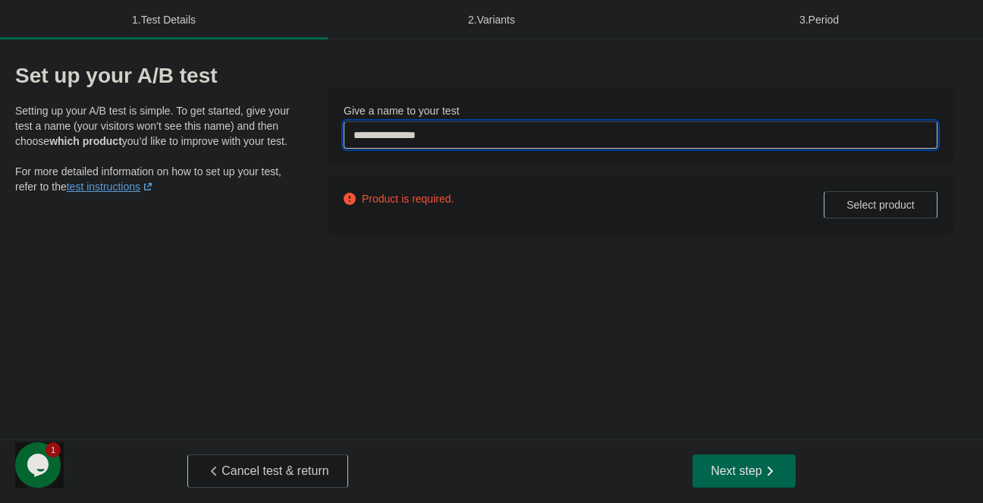
click at [495, 143] on input "**********" at bounding box center [641, 134] width 594 height 27
click at [872, 214] on button "Select product" at bounding box center [881, 204] width 114 height 27
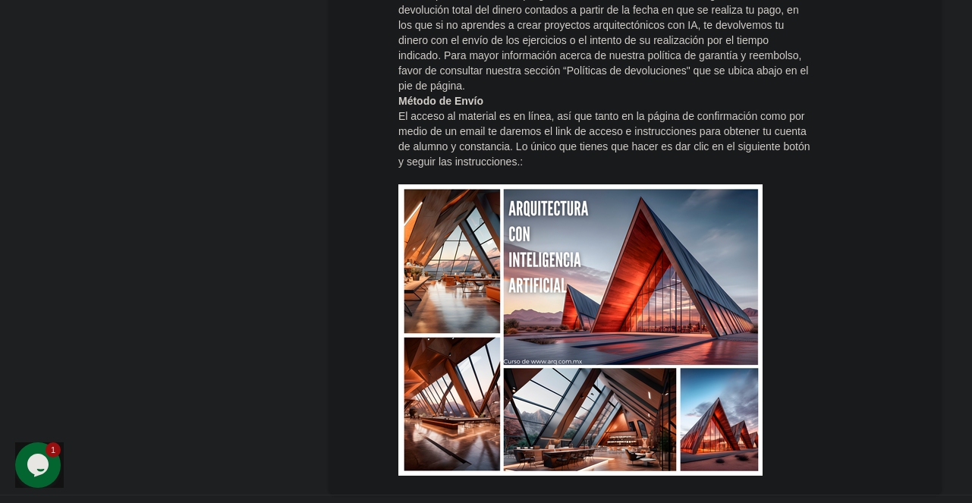
scroll to position [2163, 0]
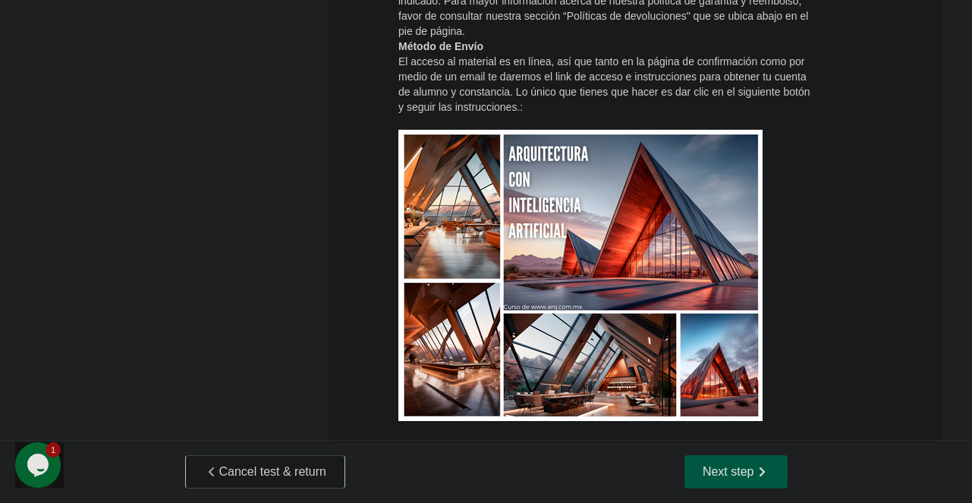
click at [752, 479] on button "Next step" at bounding box center [735, 471] width 103 height 33
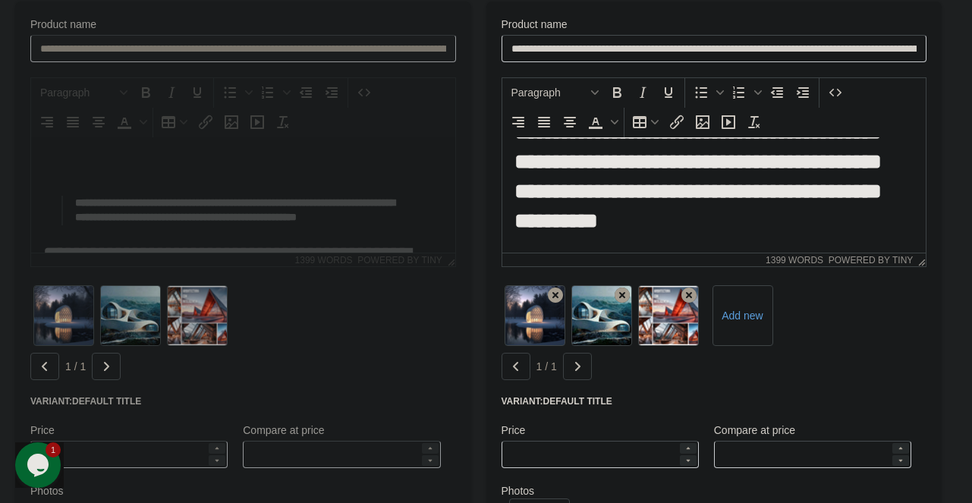
scroll to position [1972, 0]
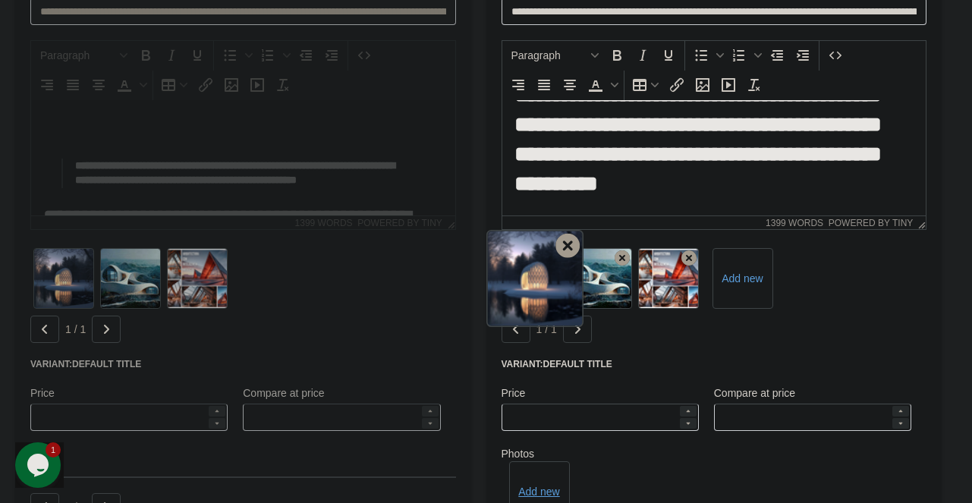
click at [564, 238] on icon at bounding box center [567, 246] width 24 height 24
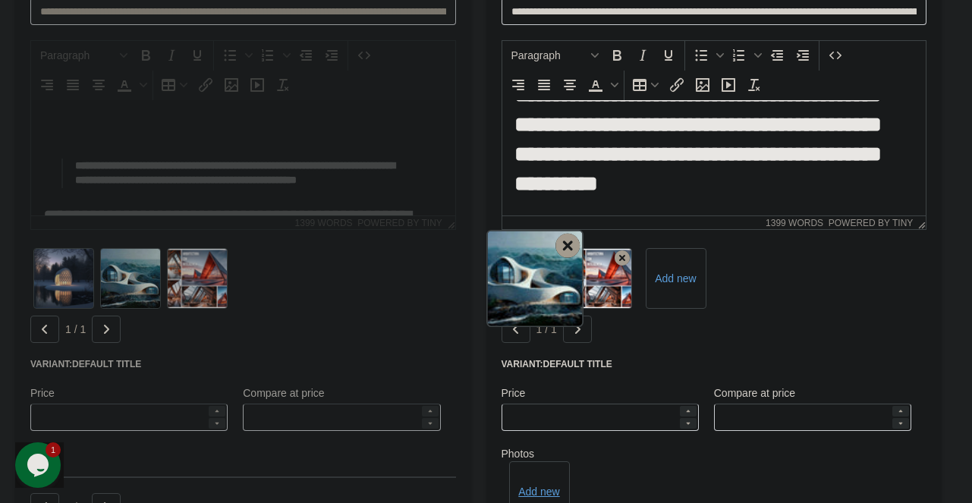
click at [554, 240] on div at bounding box center [534, 278] width 97 height 97
click at [564, 234] on icon at bounding box center [567, 246] width 24 height 24
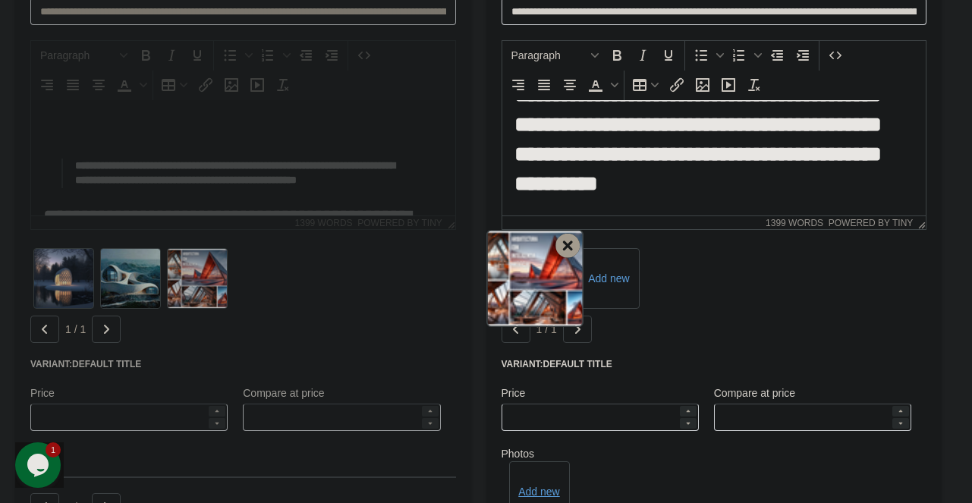
click at [558, 240] on icon at bounding box center [567, 246] width 24 height 24
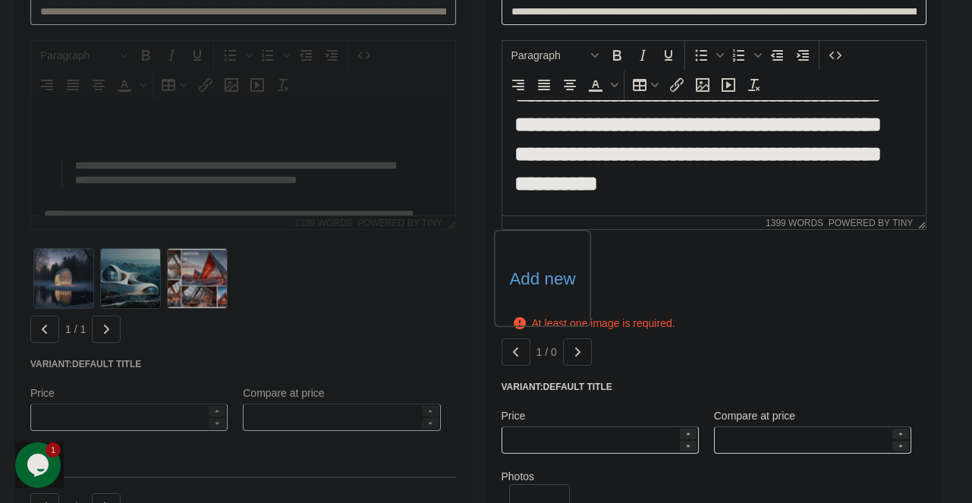
click at [549, 271] on label "Add new" at bounding box center [542, 278] width 66 height 24
click at [0, 0] on input "Add new" at bounding box center [0, 0] width 0 height 0
click at [550, 266] on label "Add new" at bounding box center [542, 278] width 66 height 24
click at [0, 0] on input "Add new" at bounding box center [0, 0] width 0 height 0
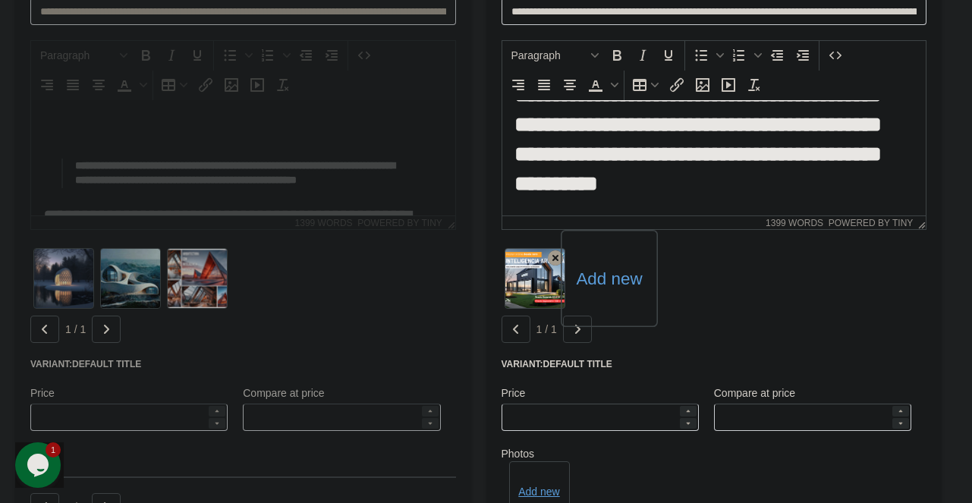
click at [604, 266] on label "Add new" at bounding box center [609, 278] width 66 height 24
click at [0, 0] on input "Add new" at bounding box center [0, 0] width 0 height 0
click at [679, 268] on label "Add new" at bounding box center [676, 278] width 66 height 24
click at [0, 0] on input "Add new" at bounding box center [0, 0] width 0 height 0
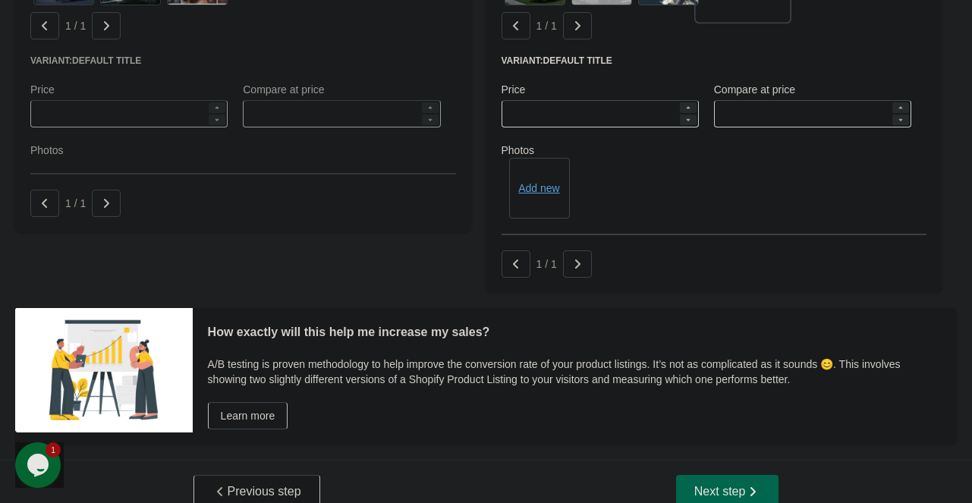
scroll to position [2280, 0]
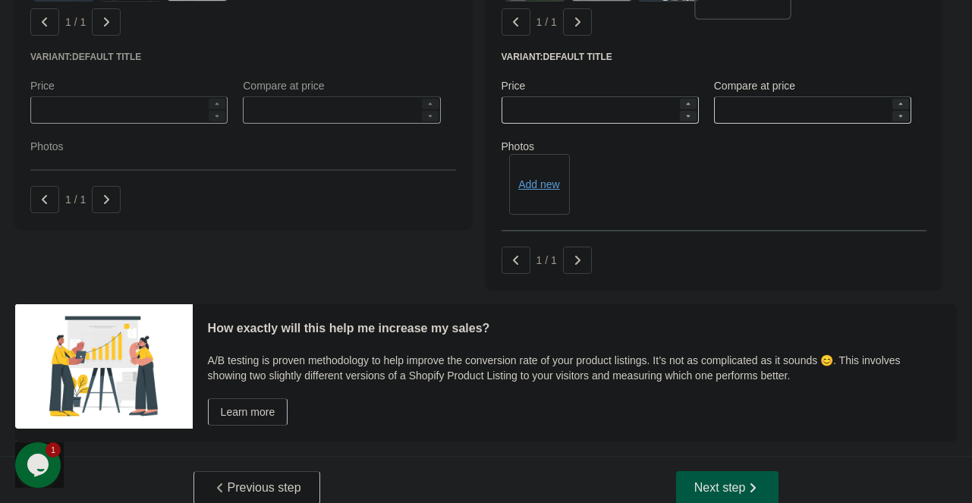
click at [746, 480] on icon "button" at bounding box center [752, 487] width 15 height 15
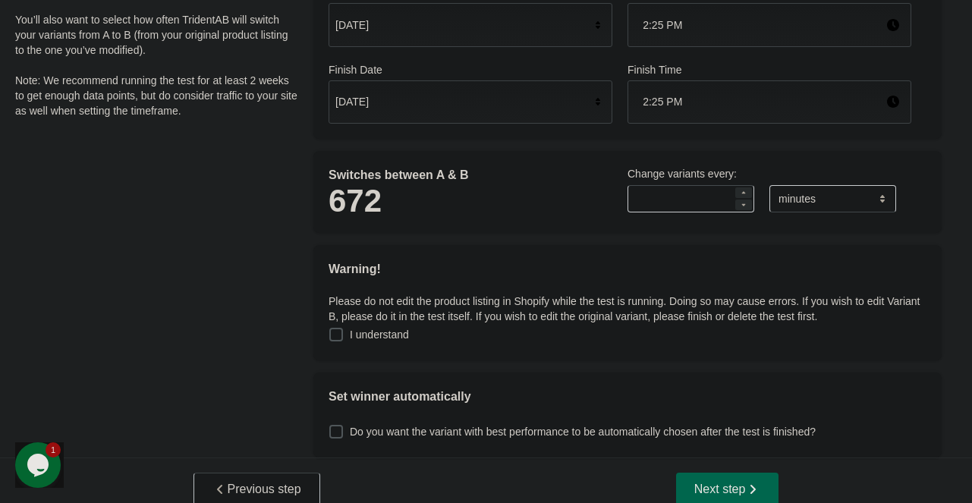
scroll to position [76, 0]
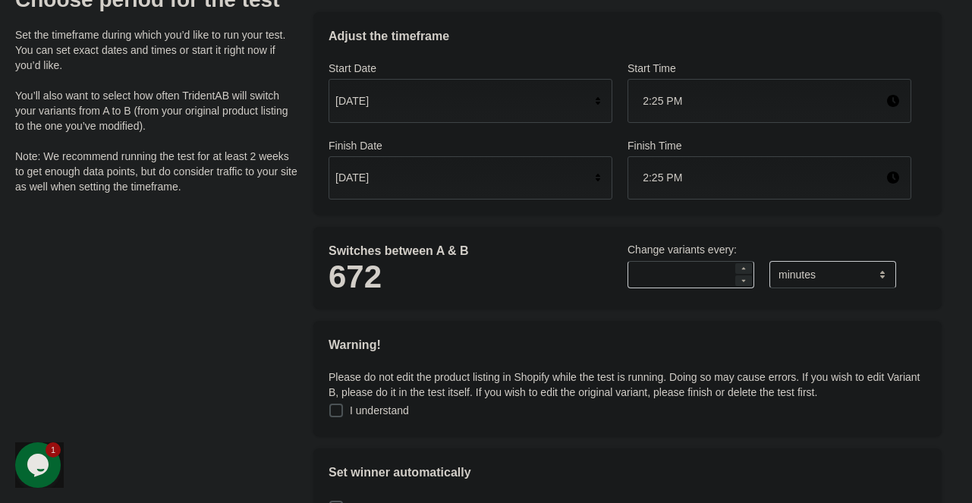
click at [333, 409] on span at bounding box center [336, 411] width 14 height 14
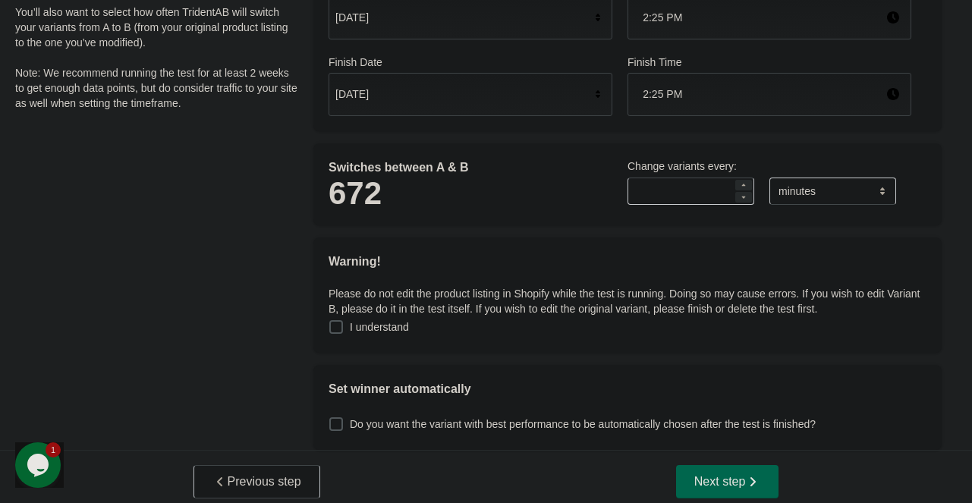
scroll to position [170, 0]
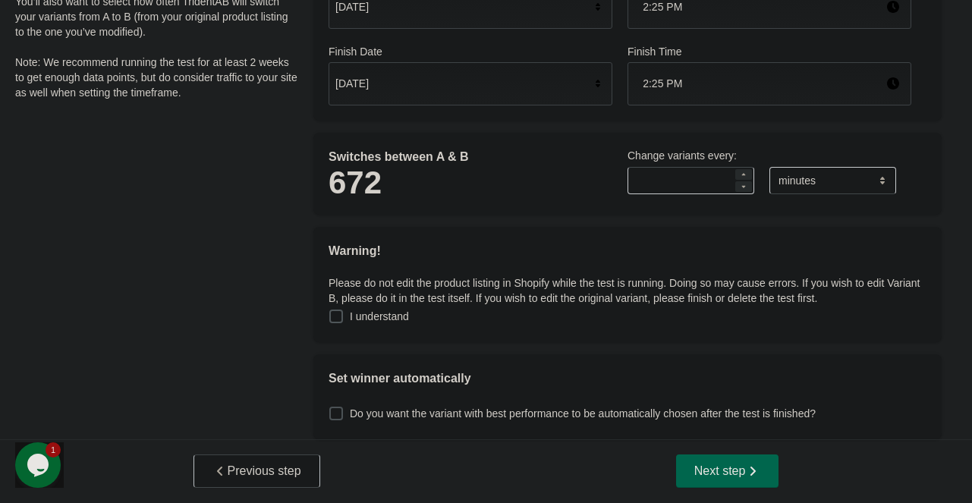
drag, startPoint x: 336, startPoint y: 416, endPoint x: 462, endPoint y: 438, distance: 127.7
click at [336, 414] on span at bounding box center [336, 414] width 14 height 14
click at [712, 471] on span "Next step" at bounding box center [727, 470] width 67 height 15
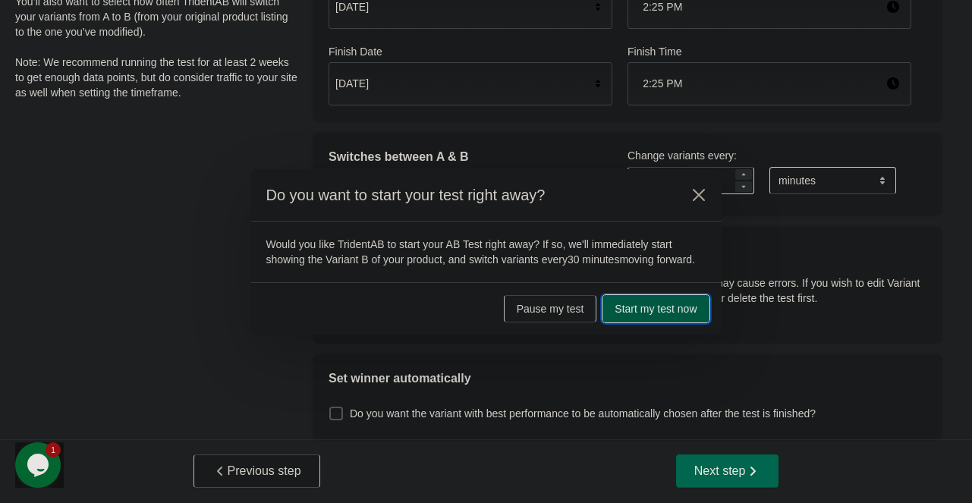
click at [665, 310] on span "Start my test now" at bounding box center [655, 309] width 82 height 12
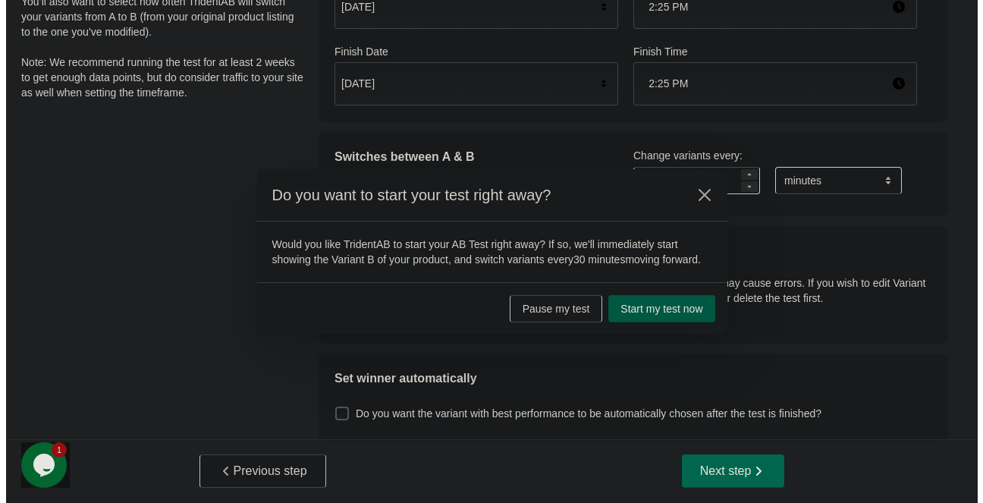
scroll to position [0, 0]
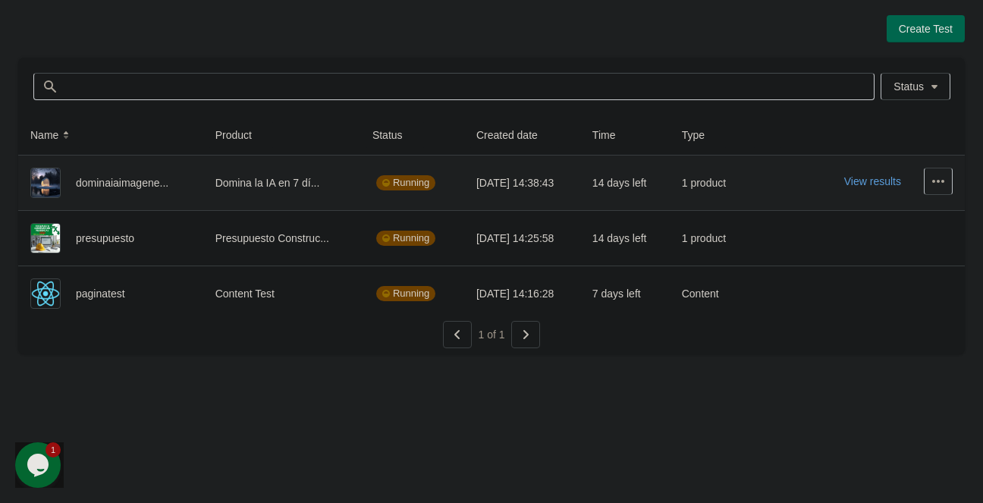
click at [935, 183] on icon "button" at bounding box center [938, 181] width 15 height 15
click at [912, 253] on span "View Product Page" at bounding box center [895, 251] width 90 height 15
click at [366, 430] on div "Create Test Status Status Name Product Status Created date Time Type dominaiaim…" at bounding box center [491, 251] width 983 height 503
